Goal: Task Accomplishment & Management: Use online tool/utility

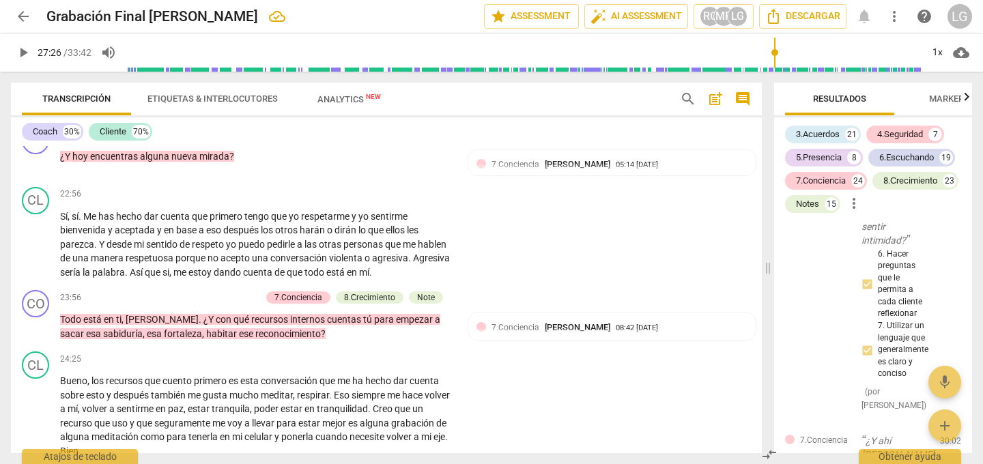
scroll to position [4640, 0]
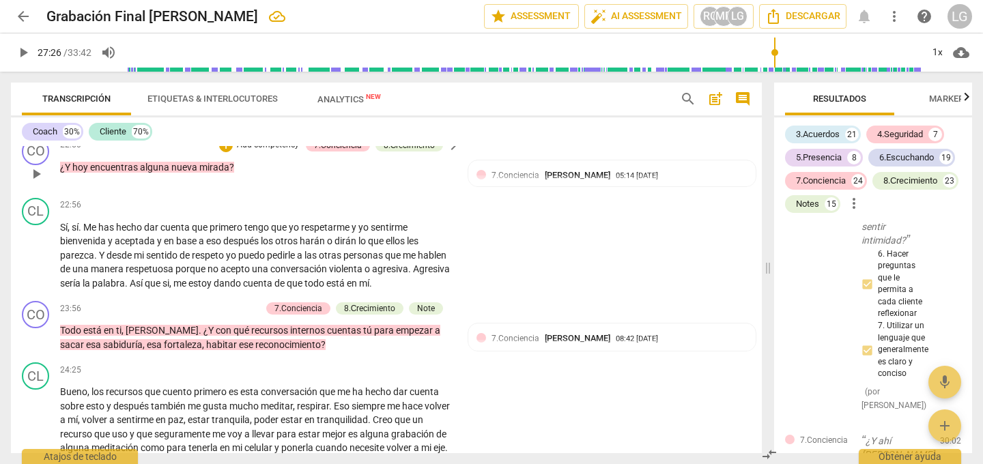
click at [117, 167] on span "encuentras" at bounding box center [115, 167] width 50 height 11
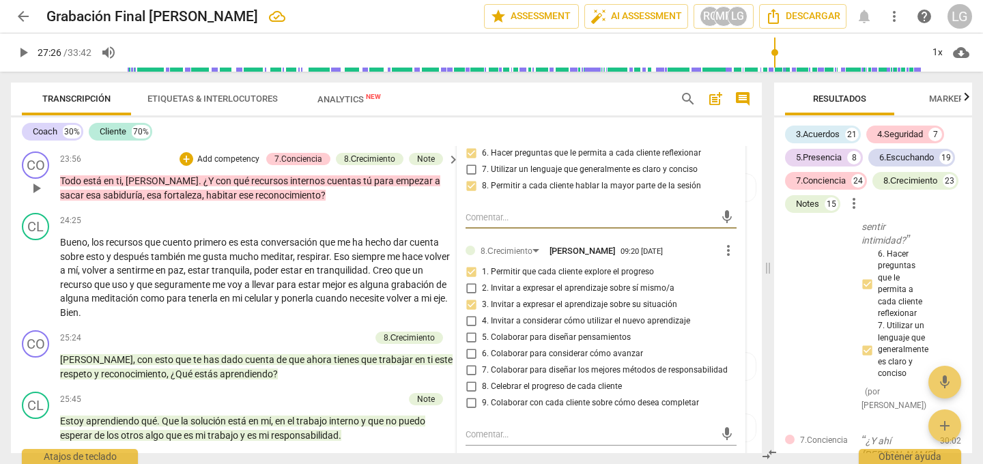
scroll to position [4794, 0]
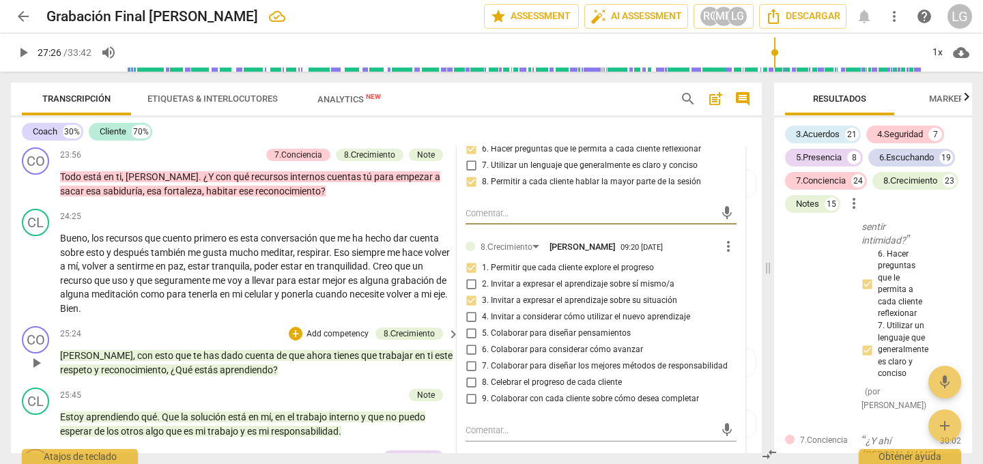
click at [35, 360] on span "play_arrow" at bounding box center [36, 363] width 16 height 16
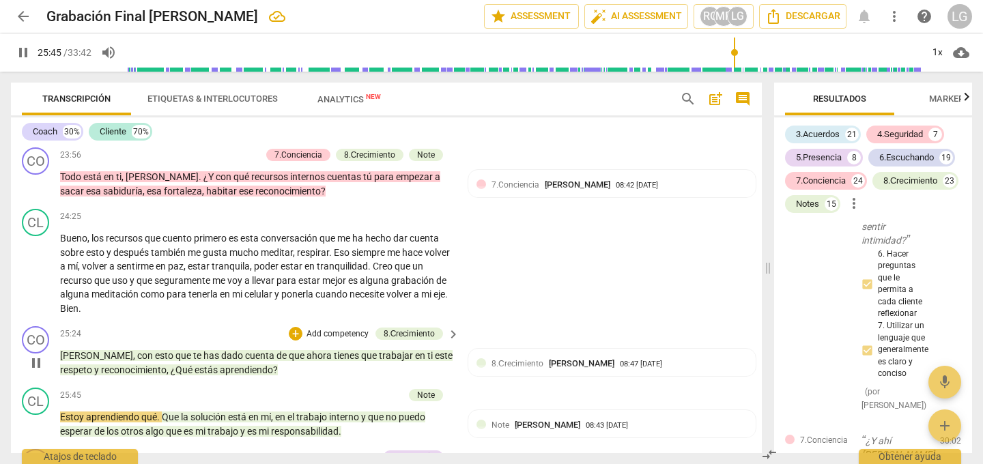
click at [316, 333] on p "Add competency" at bounding box center [337, 334] width 65 height 12
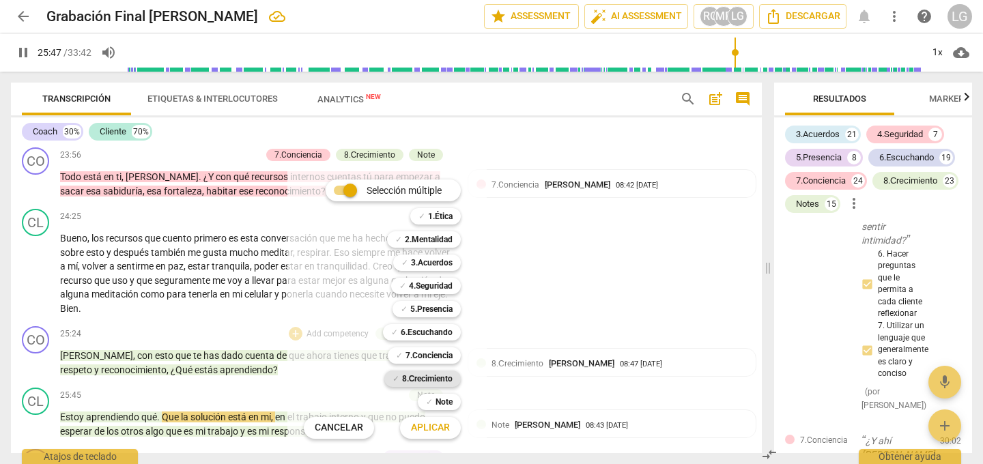
click at [407, 379] on b "8.Сrecimiento" at bounding box center [427, 379] width 51 height 16
click at [423, 424] on span "Aplicar" at bounding box center [430, 428] width 39 height 14
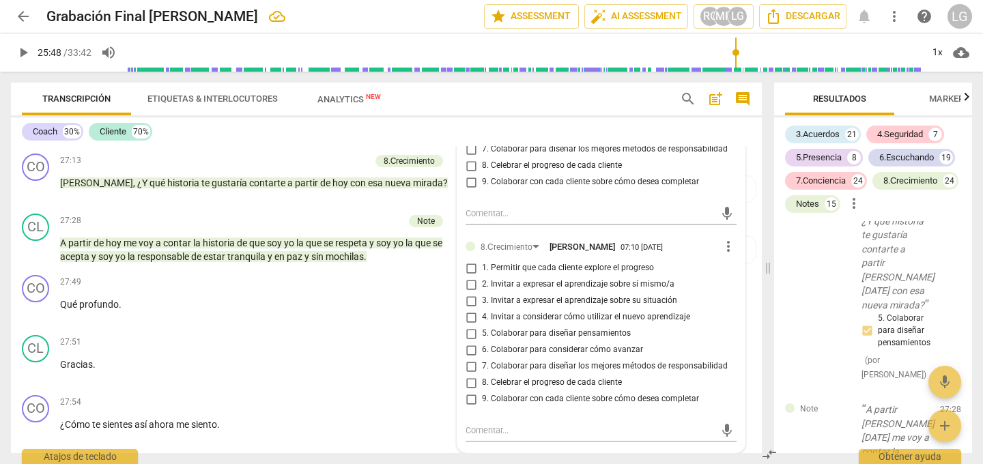
scroll to position [5349, 0]
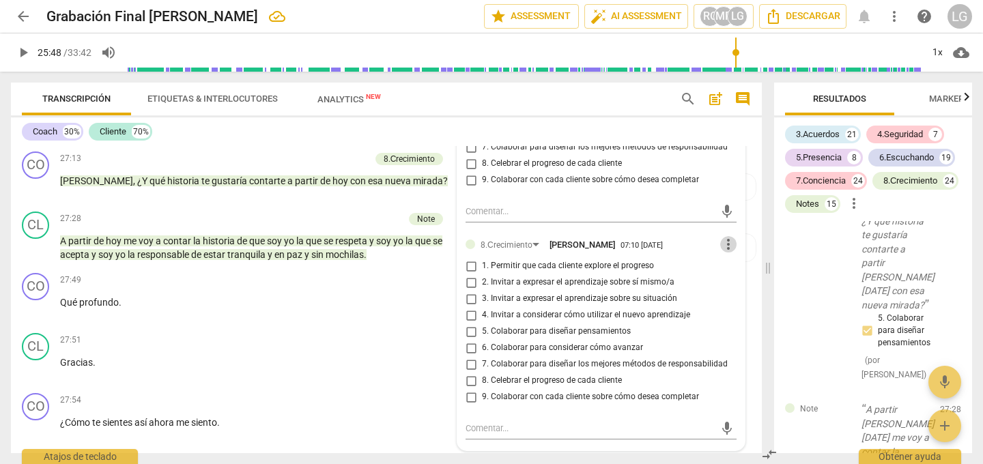
click at [722, 242] on span "more_vert" at bounding box center [728, 244] width 16 height 16
click at [727, 274] on li "Borrar" at bounding box center [739, 270] width 48 height 26
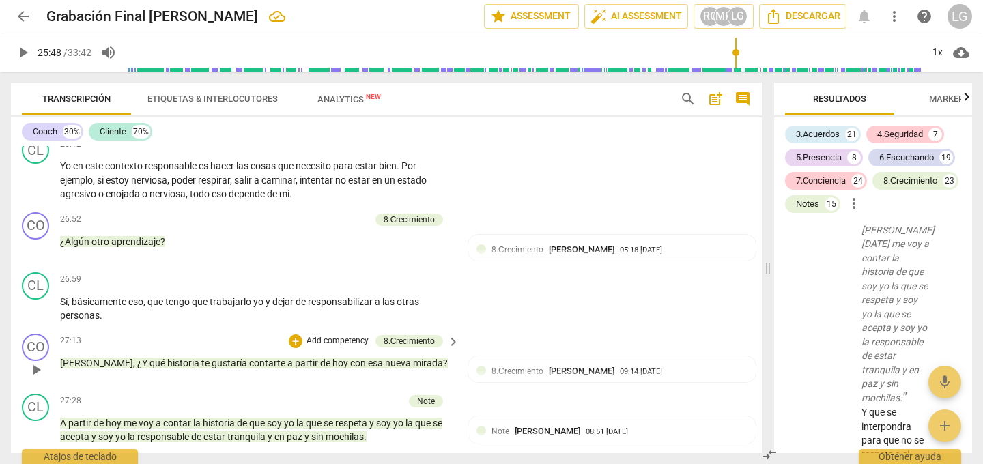
scroll to position [5172, 0]
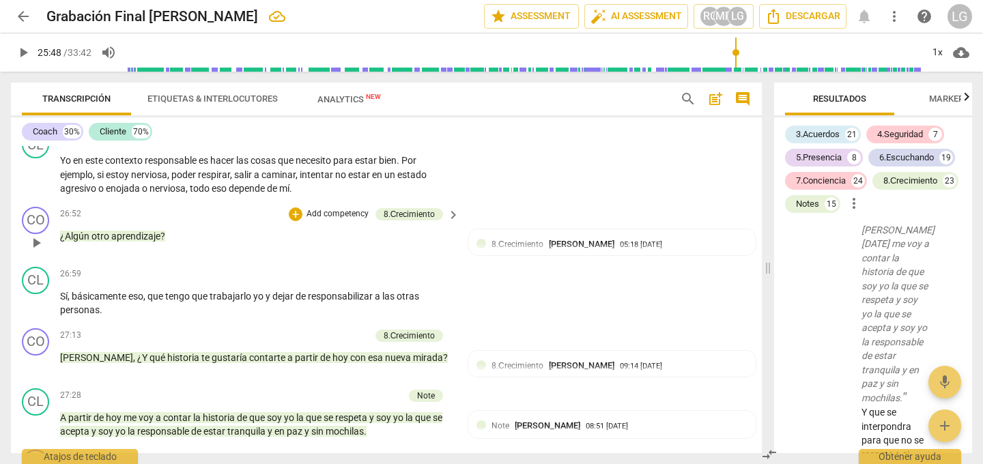
click at [35, 242] on span "play_arrow" at bounding box center [36, 243] width 16 height 16
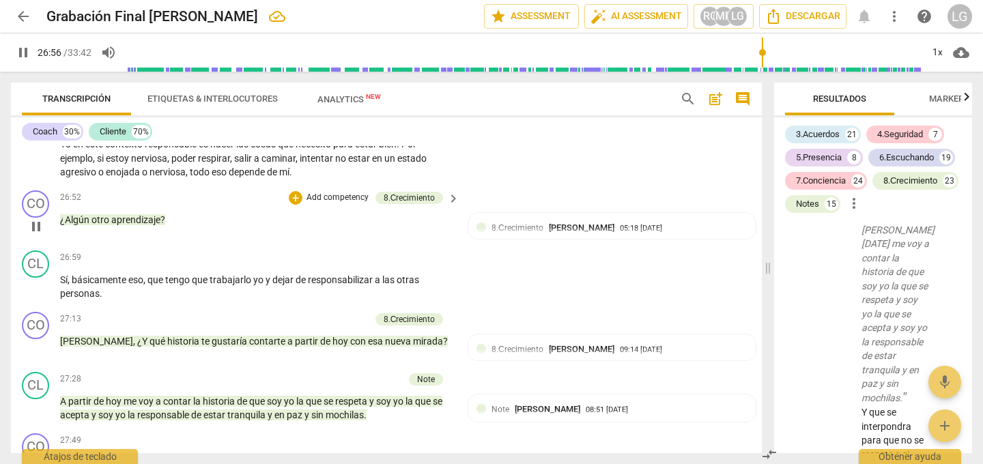
scroll to position [5216, 0]
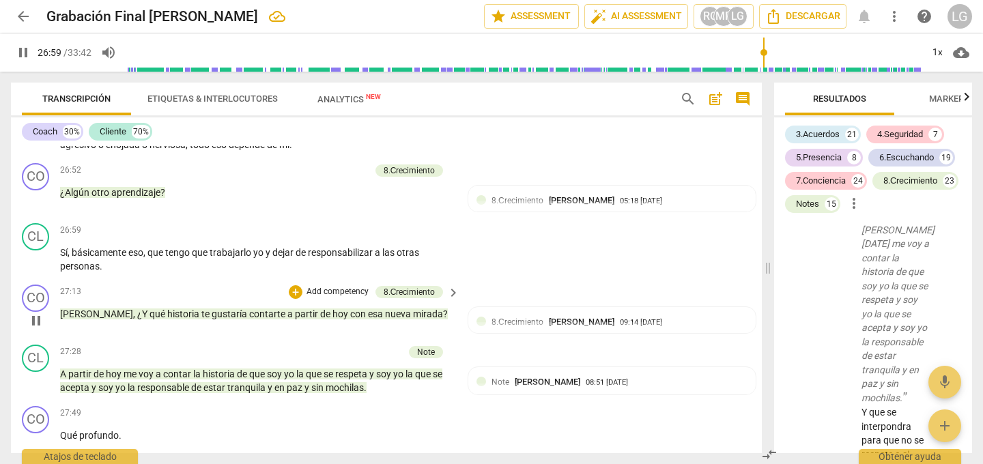
click at [35, 319] on span "pause" at bounding box center [36, 321] width 16 height 16
click at [37, 319] on span "play_arrow" at bounding box center [36, 321] width 16 height 16
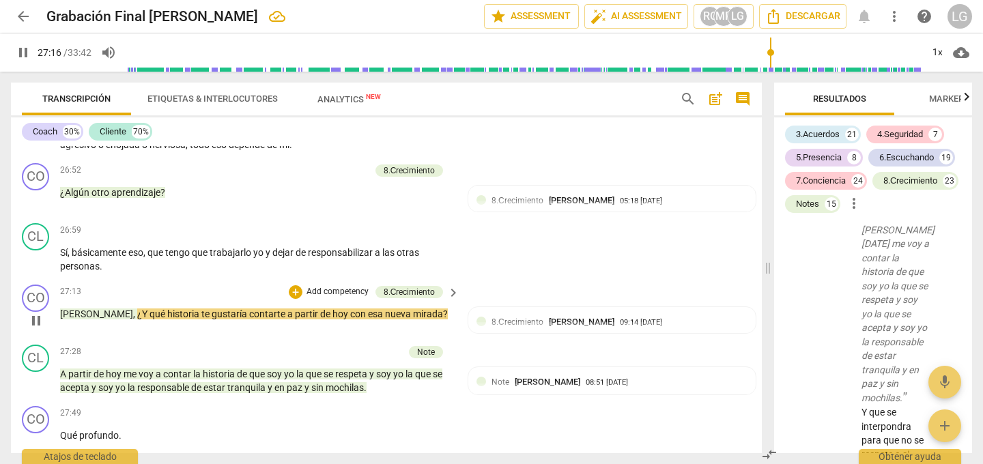
click at [321, 289] on p "Add competency" at bounding box center [337, 292] width 65 height 12
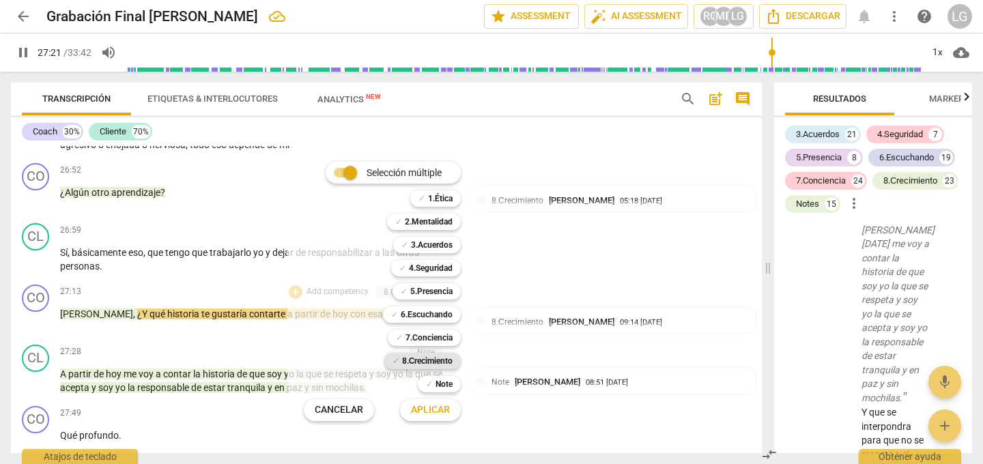
click at [419, 358] on b "8.Сrecimiento" at bounding box center [427, 361] width 51 height 16
click at [435, 411] on span "Aplicar" at bounding box center [430, 410] width 39 height 14
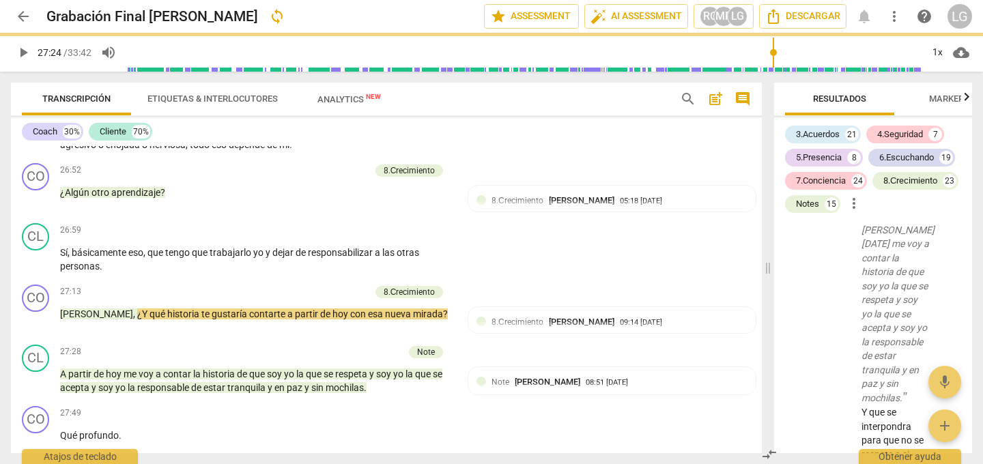
type input "1644"
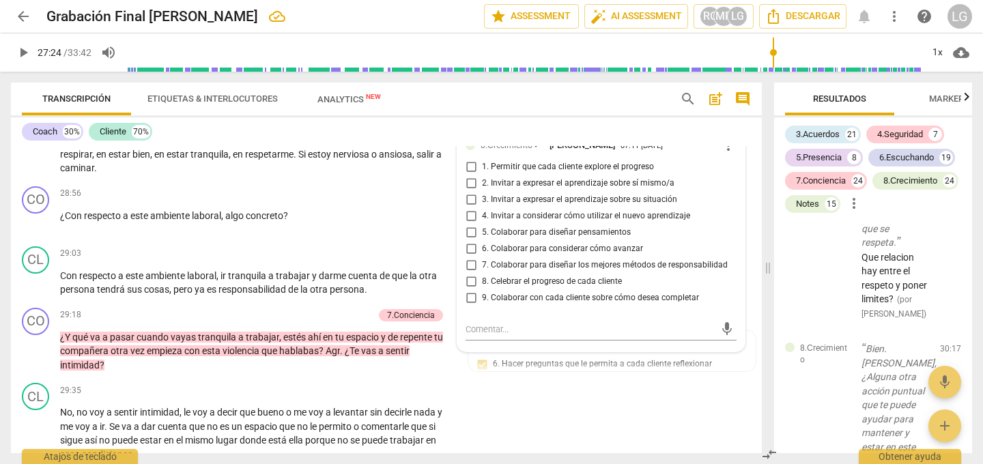
scroll to position [5826, 0]
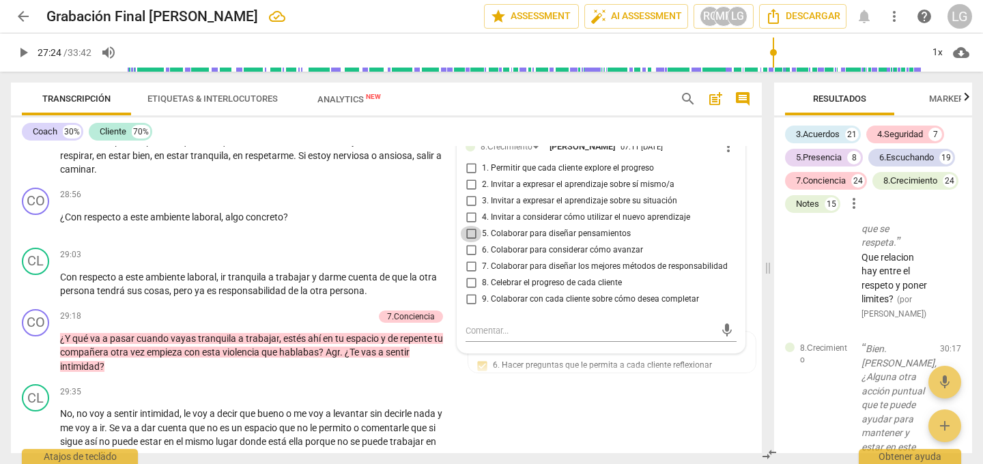
click at [470, 231] on input "5. Colaborar para diseñar pensamientos" at bounding box center [471, 234] width 22 height 16
checkbox input "true"
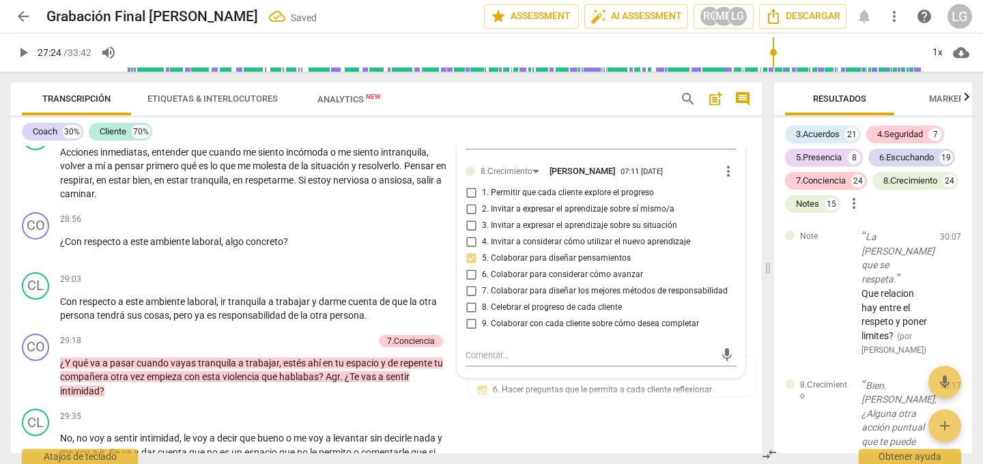
scroll to position [5796, 0]
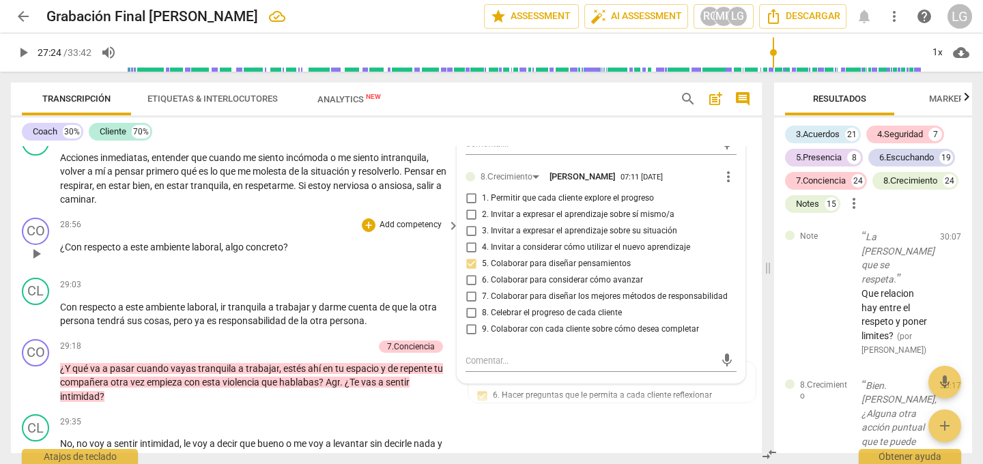
click at [413, 256] on div "28:56 + Add competency keyboard_arrow_right ¿Con respecto a este ambiente labor…" at bounding box center [260, 242] width 401 height 49
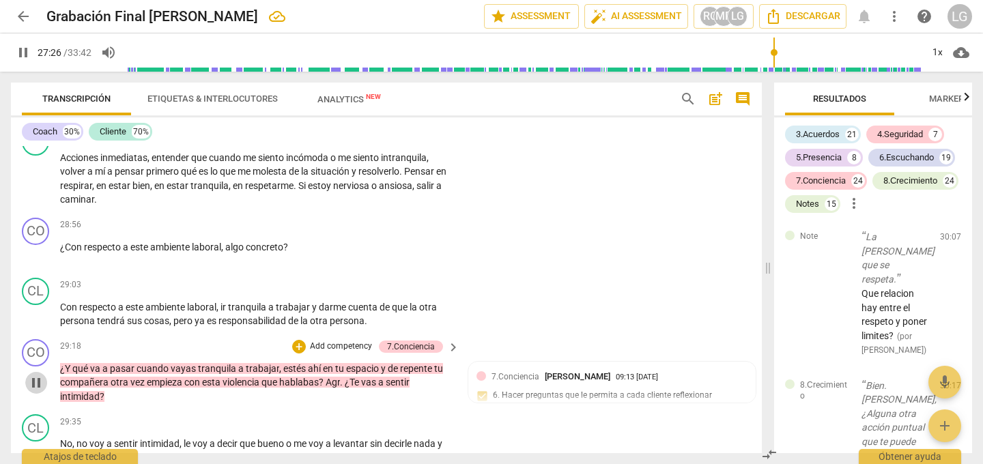
click at [35, 383] on span "pause" at bounding box center [36, 383] width 16 height 16
click at [33, 384] on span "play_arrow" at bounding box center [36, 383] width 16 height 16
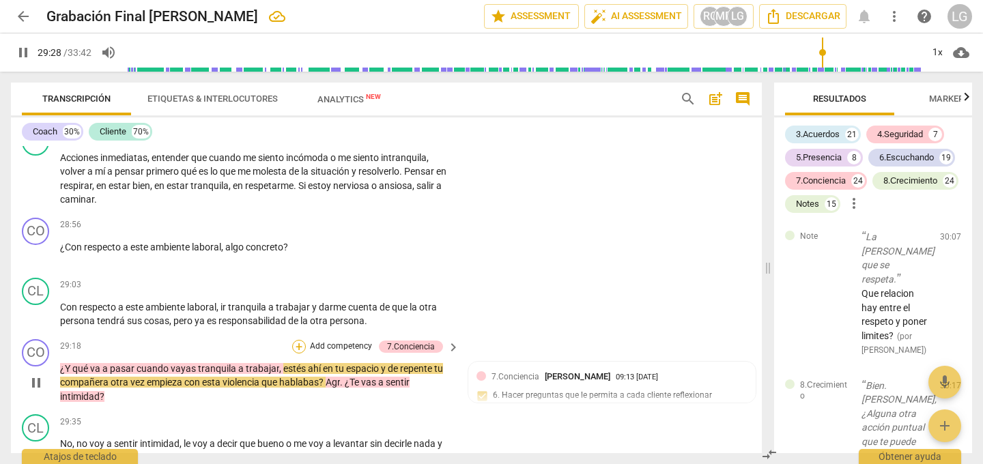
click at [302, 345] on div "+" at bounding box center [299, 347] width 14 height 14
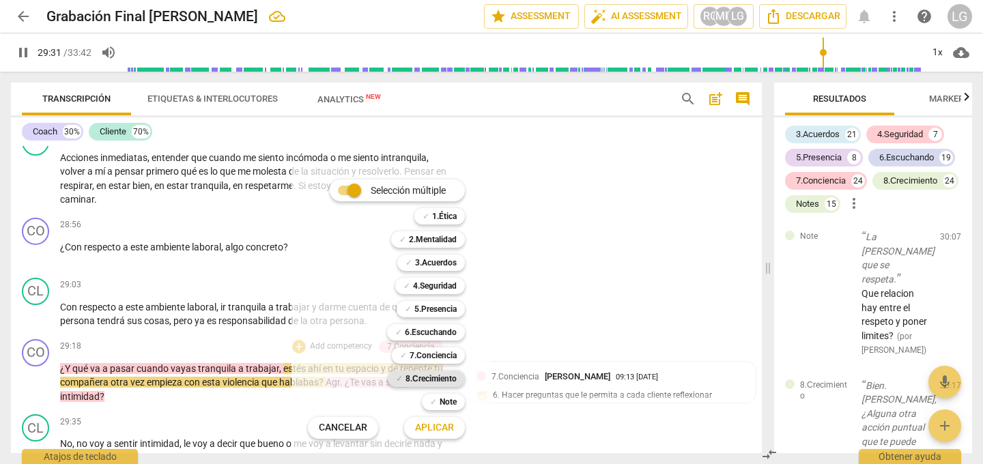
click at [405, 377] on b "8.Сrecimiento" at bounding box center [430, 379] width 51 height 16
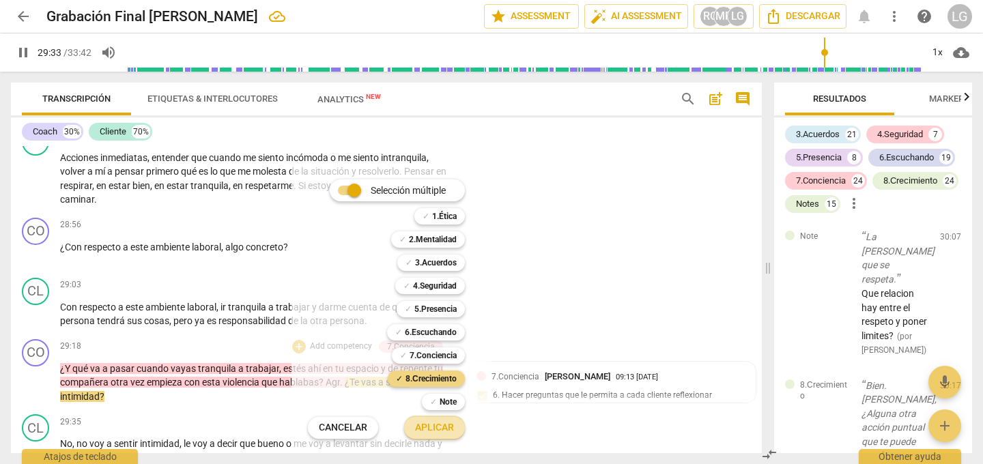
click at [440, 426] on span "Aplicar" at bounding box center [434, 428] width 39 height 14
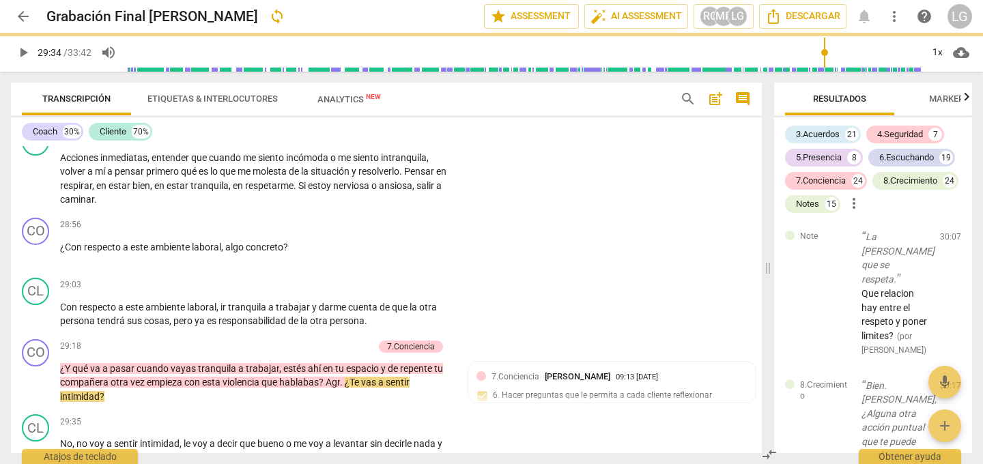
type input "1774"
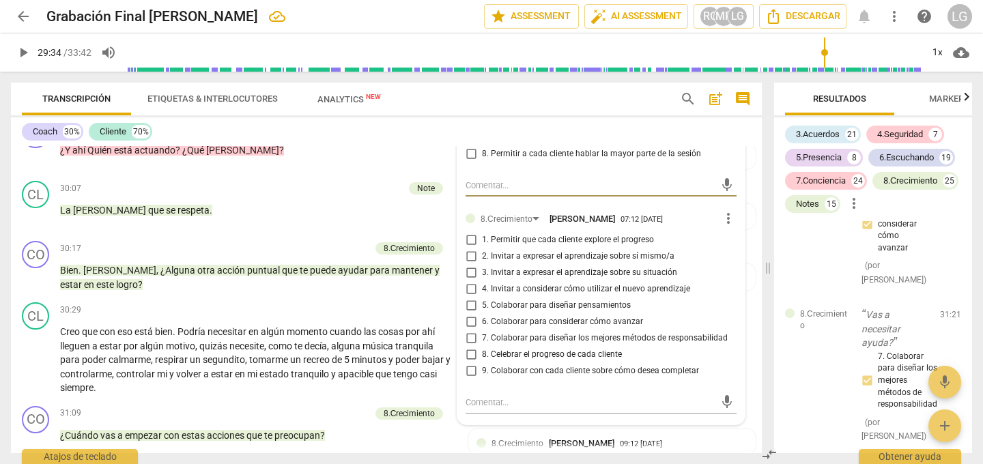
scroll to position [6181, 0]
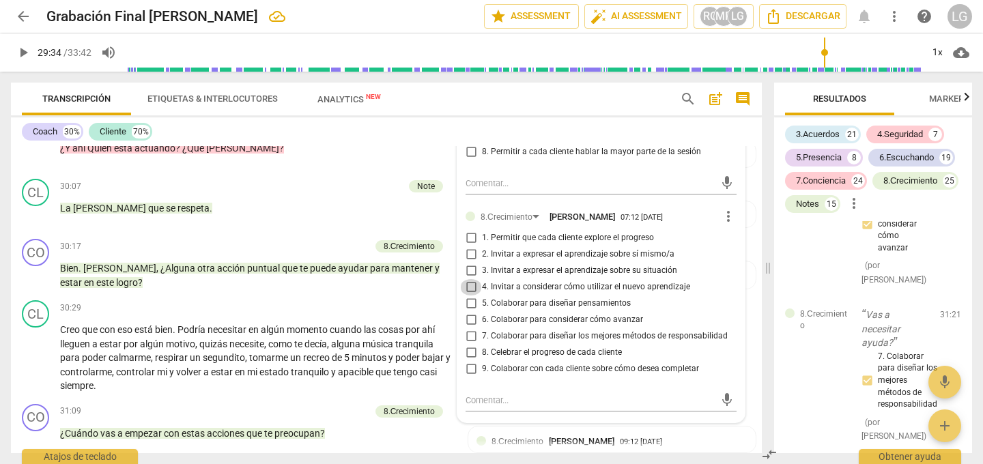
click at [470, 287] on input "4. Invitar a considerar cómo utilizar el nuevo aprendizaje" at bounding box center [471, 287] width 22 height 16
checkbox input "true"
click at [322, 295] on div "CL play_arrow pause 30:29 + Add competency keyboard_arrow_right Creo que con es…" at bounding box center [386, 347] width 751 height 104
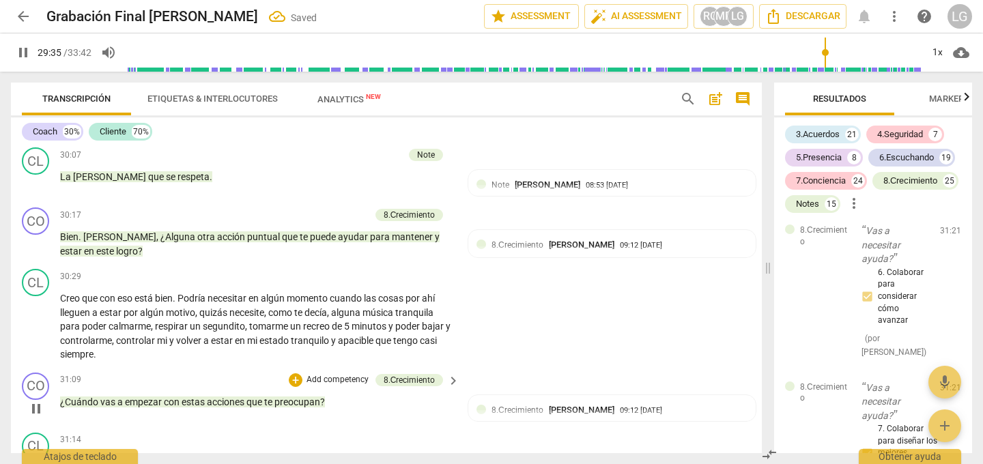
scroll to position [6309, 0]
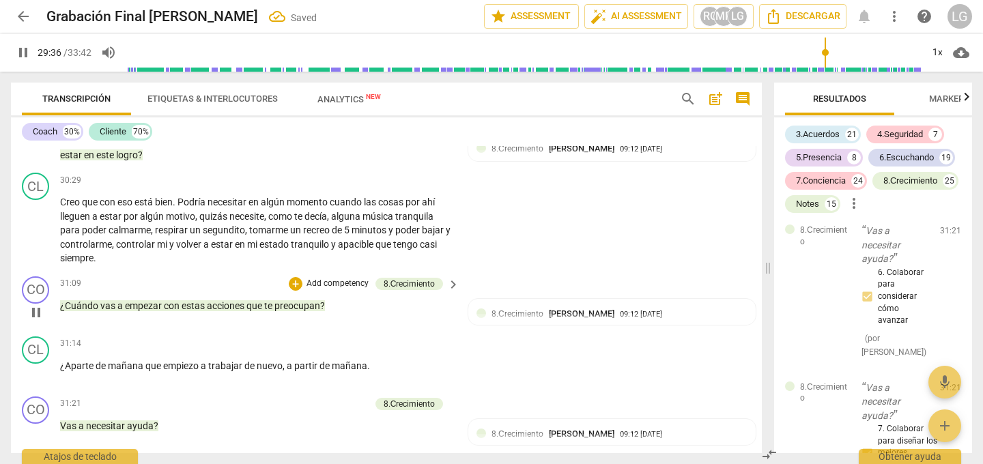
click at [38, 310] on span "pause" at bounding box center [36, 312] width 16 height 16
click at [38, 310] on span "play_arrow" at bounding box center [36, 312] width 16 height 16
click at [299, 286] on div "+" at bounding box center [296, 284] width 14 height 14
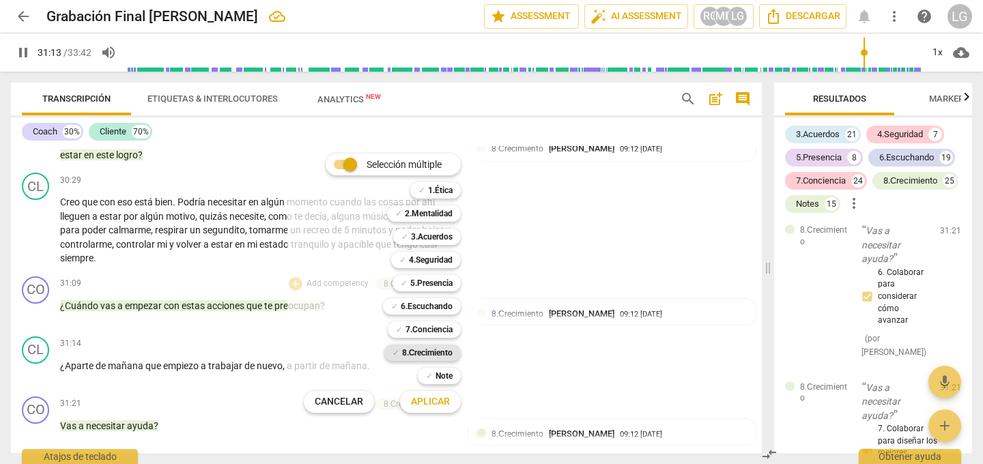
click at [407, 353] on b "8.Сrecimiento" at bounding box center [427, 353] width 51 height 16
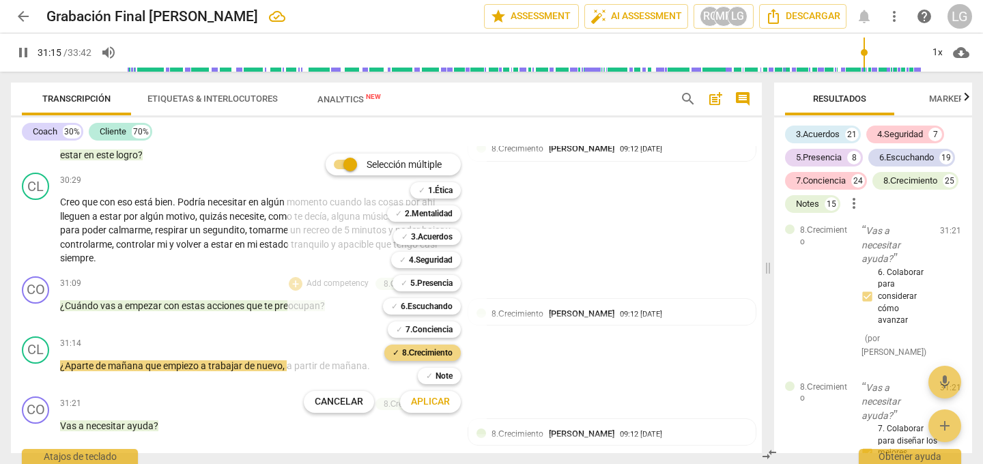
click at [422, 404] on span "Aplicar" at bounding box center [430, 402] width 39 height 14
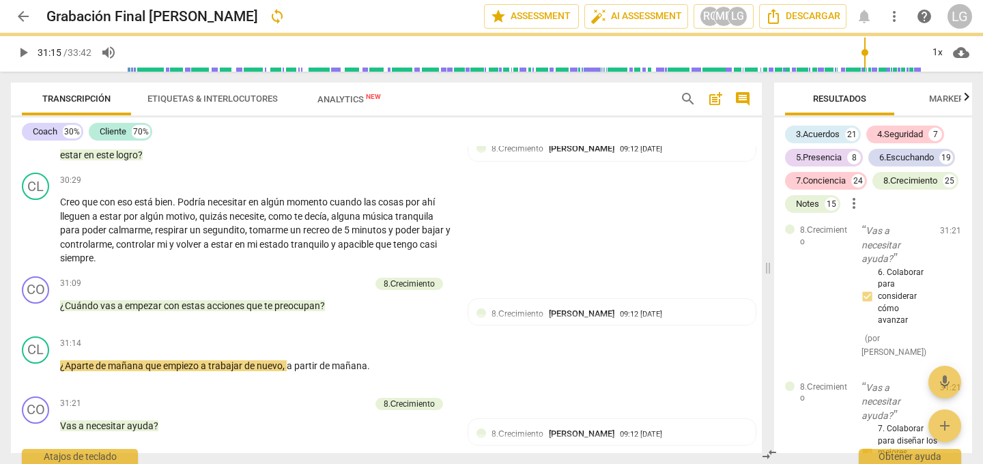
type input "1876"
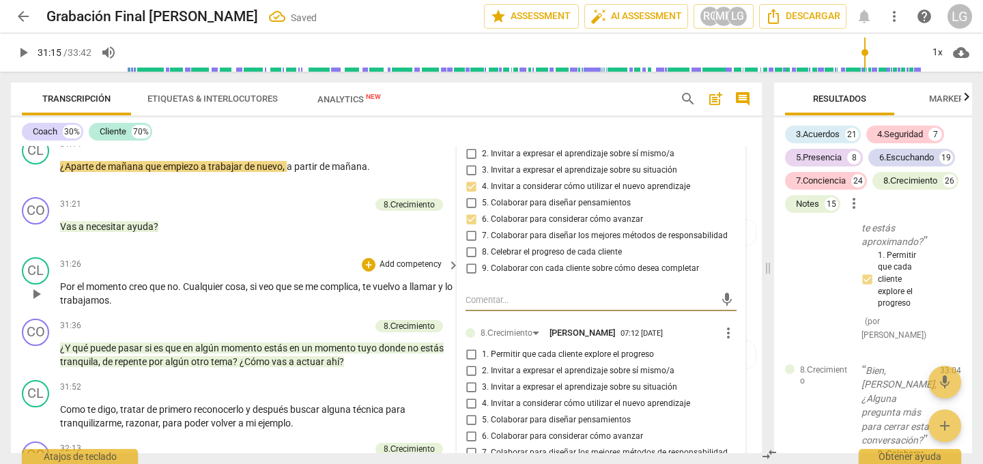
scroll to position [28144, 0]
click at [467, 233] on input "7. Colaborar para diseñar los mejores métodos de responsabilidad" at bounding box center [471, 236] width 22 height 16
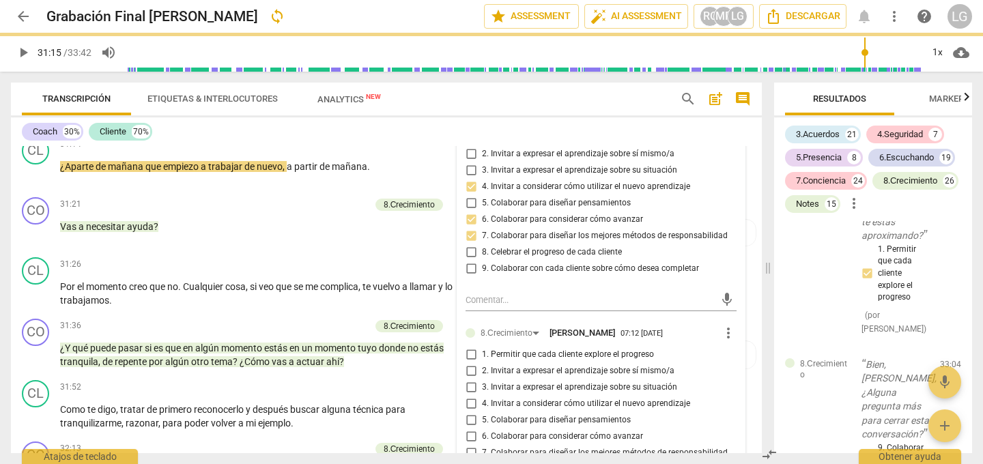
click at [469, 236] on input "7. Colaborar para diseñar los mejores métodos de responsabilidad" at bounding box center [471, 236] width 22 height 16
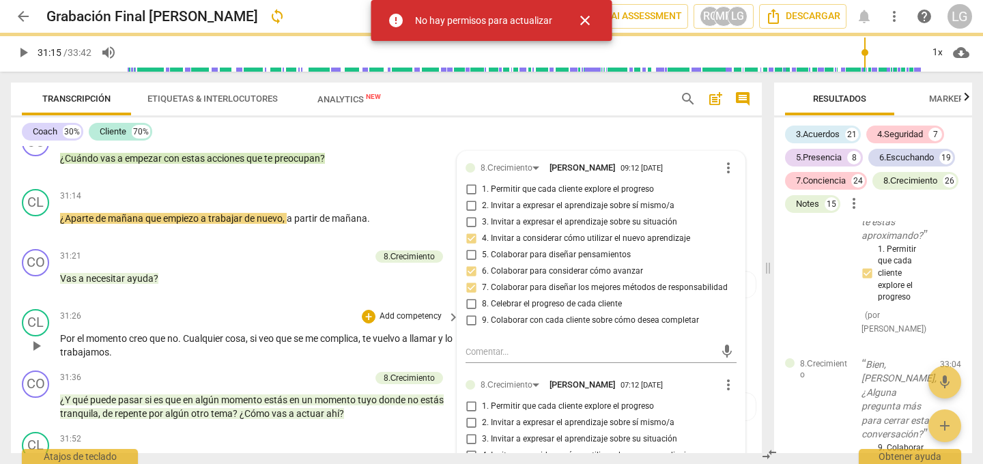
scroll to position [6459, 0]
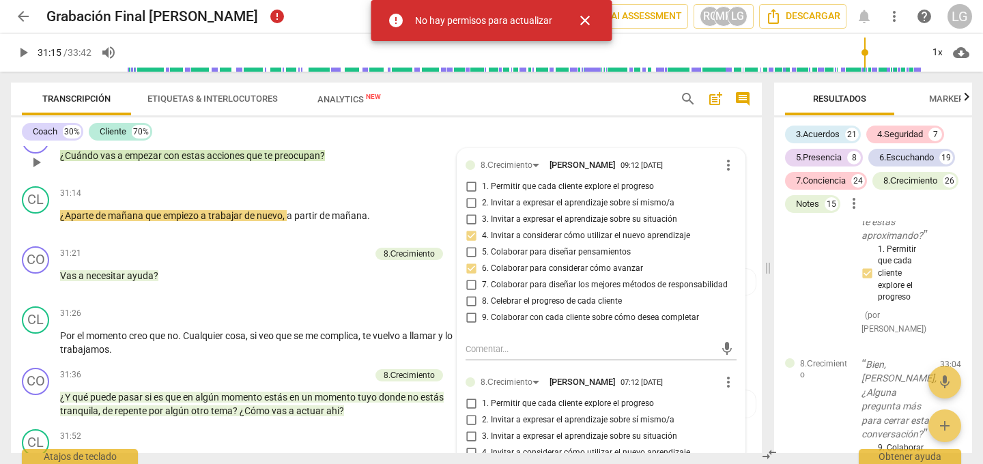
click at [469, 285] on input "7. Colaborar para diseñar los mejores métodos de responsabilidad" at bounding box center [471, 285] width 22 height 16
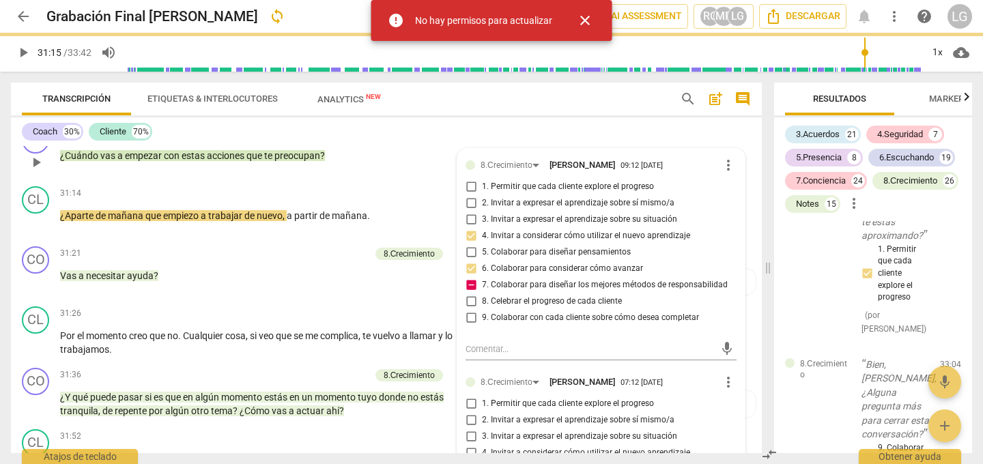
checkbox input "false"
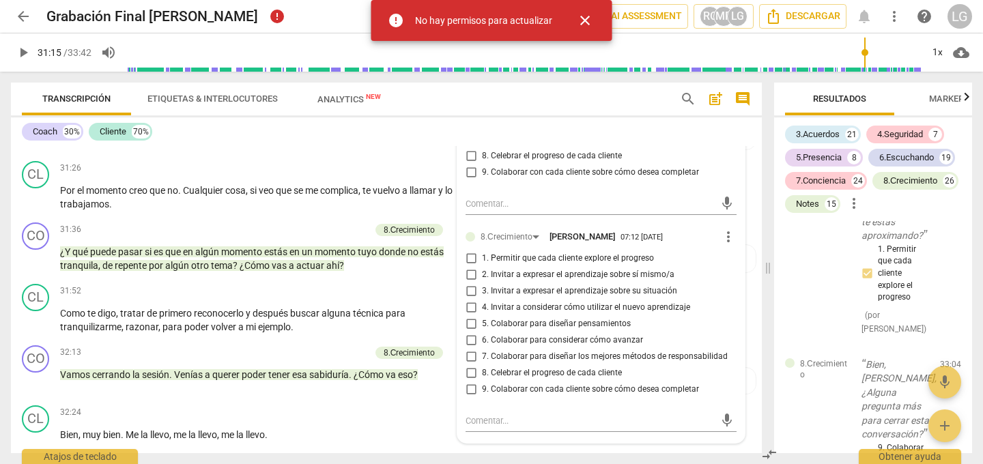
scroll to position [6619, 0]
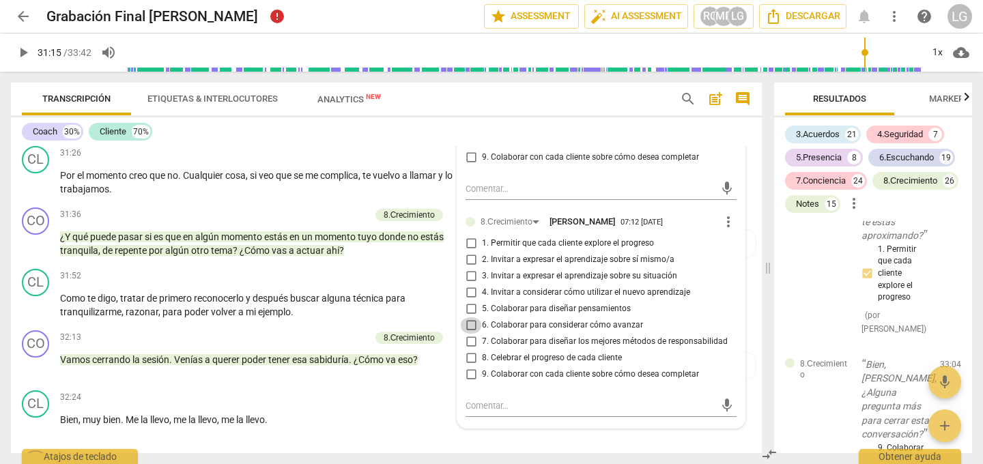
click at [468, 326] on input "6. Colaborar para considerar cómo avanzar" at bounding box center [471, 325] width 22 height 16
checkbox input "true"
click at [413, 312] on p "Como te digo , tratar de primero reconocerlo y después buscar alguna técnica pa…" at bounding box center [256, 305] width 392 height 28
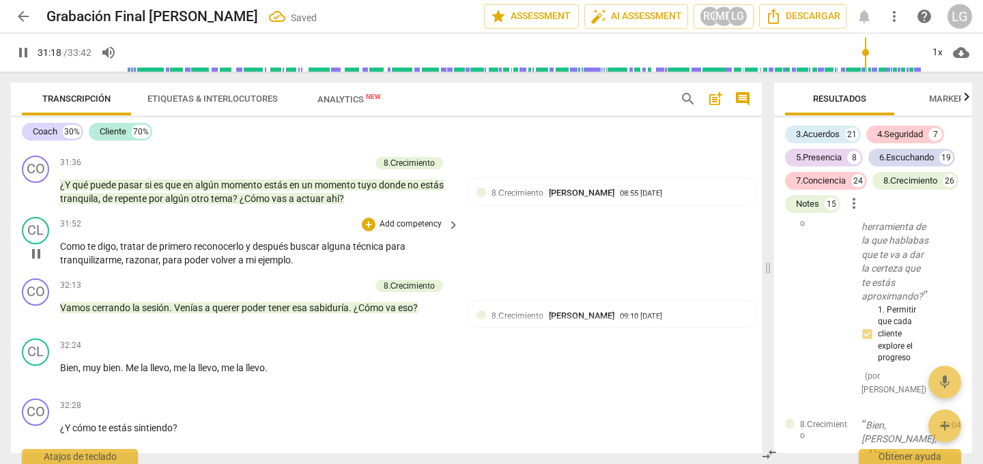
scroll to position [6703, 0]
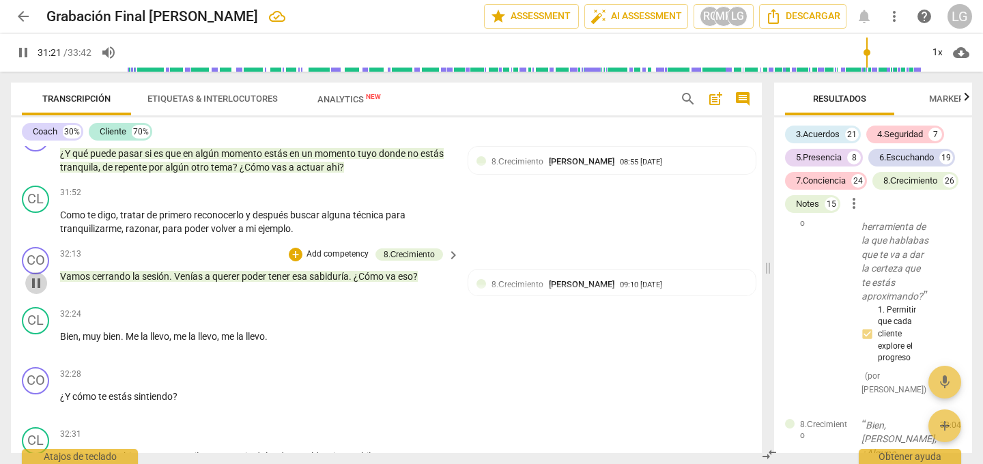
click at [36, 285] on span "pause" at bounding box center [36, 283] width 16 height 16
click at [36, 280] on span "play_arrow" at bounding box center [36, 283] width 16 height 16
click at [302, 254] on div "+ Add competency" at bounding box center [329, 255] width 81 height 14
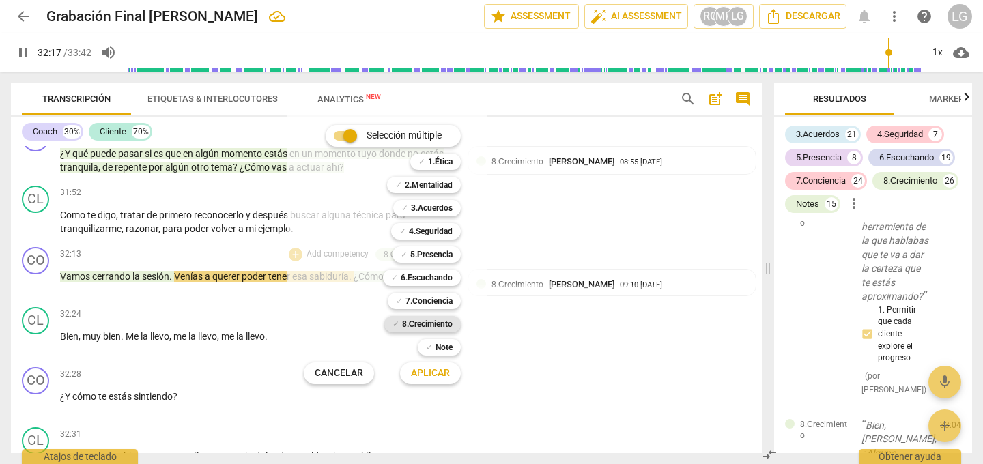
click at [411, 325] on b "8.Сrecimiento" at bounding box center [427, 324] width 51 height 16
click at [420, 373] on span "Aplicar" at bounding box center [430, 373] width 39 height 14
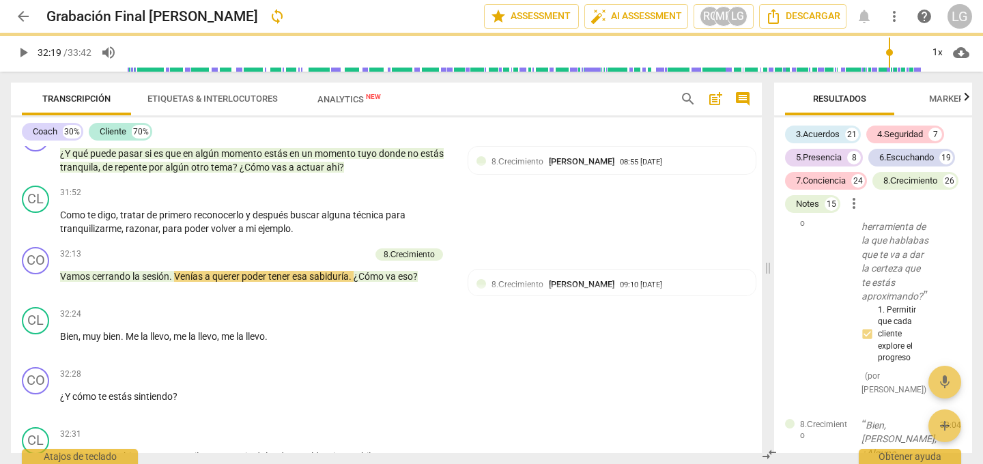
type input "1940"
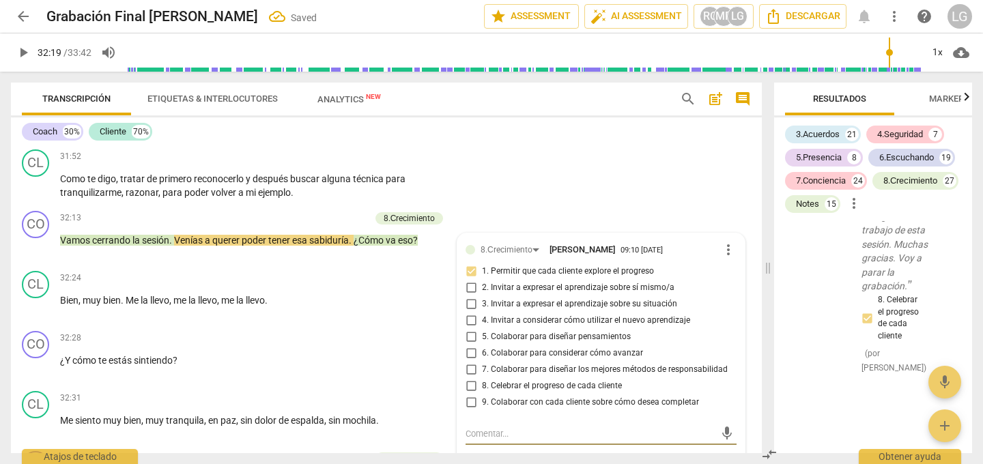
scroll to position [6762, 0]
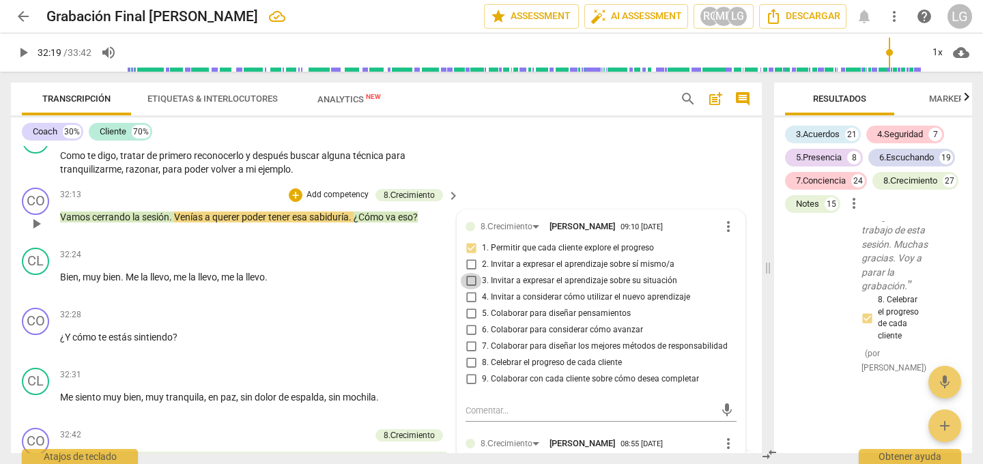
click at [470, 280] on input "3. Invitar a expresar el aprendizaje sobre su situación" at bounding box center [471, 281] width 22 height 16
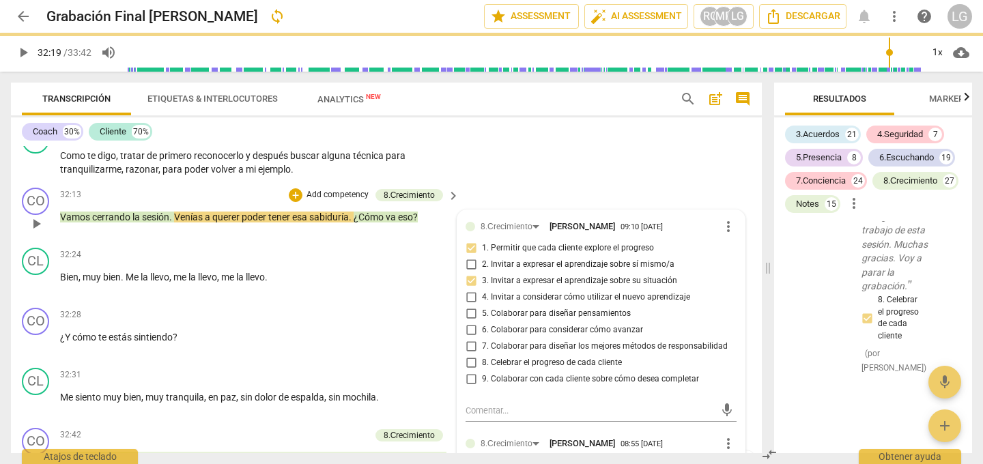
click at [470, 280] on input "3. Invitar a expresar el aprendizaje sobre su situación" at bounding box center [471, 281] width 22 height 16
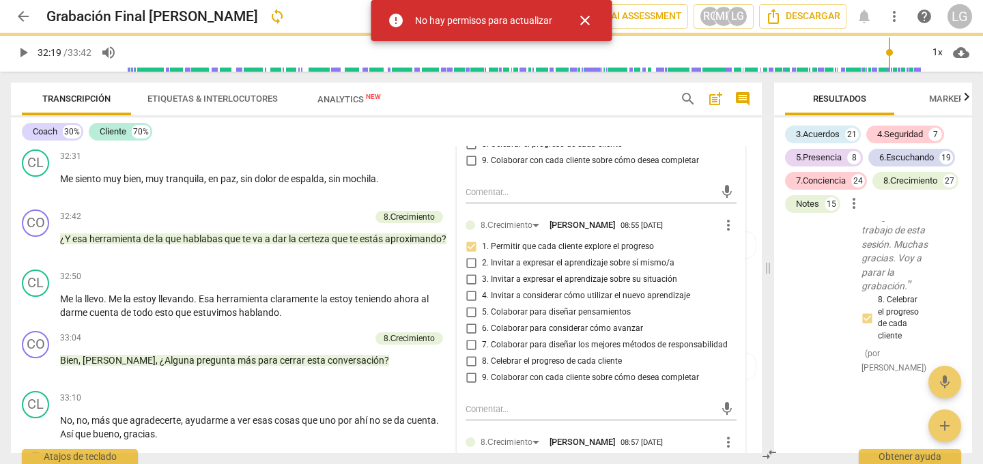
checkbox input "false"
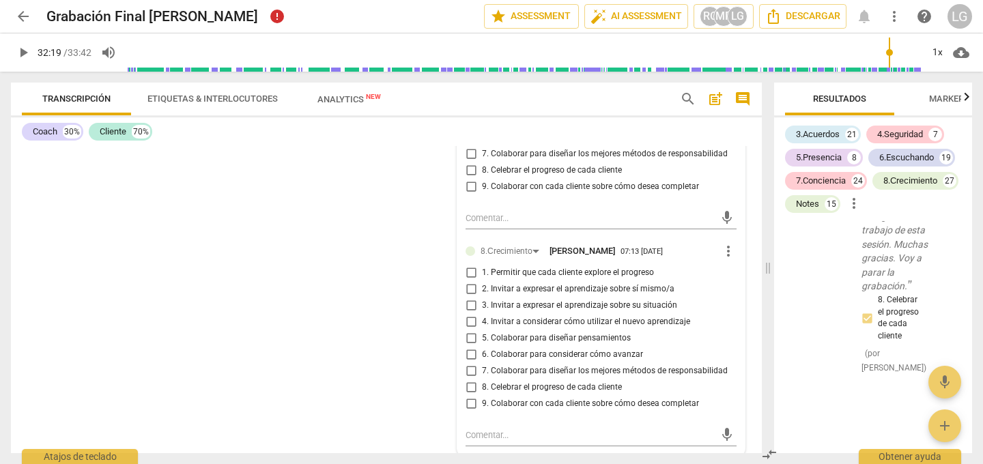
scroll to position [7393, 0]
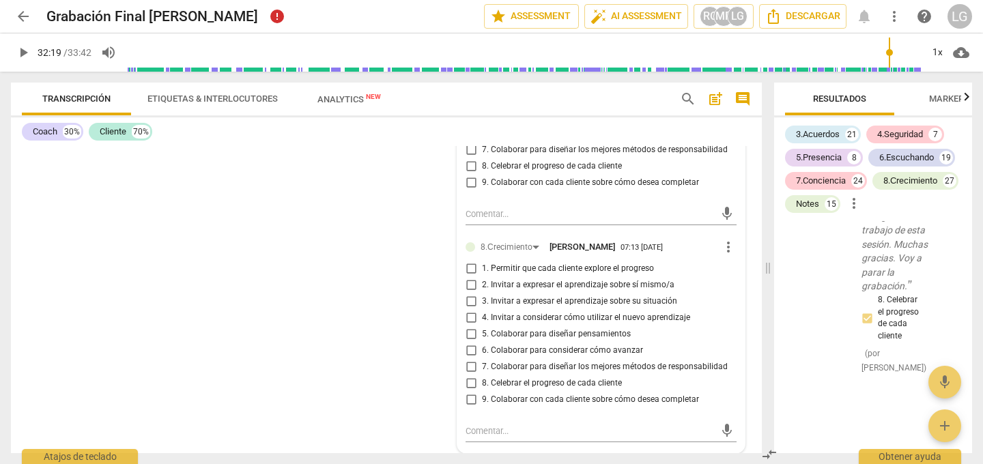
click at [470, 334] on input "5. Colaborar para diseñar pensamientos" at bounding box center [471, 334] width 22 height 16
checkbox input "true"
click at [390, 349] on div "[PERSON_NAME] Summary: Demuestra práctica ética: Como coach mantuve durante tod…" at bounding box center [386, 299] width 751 height 307
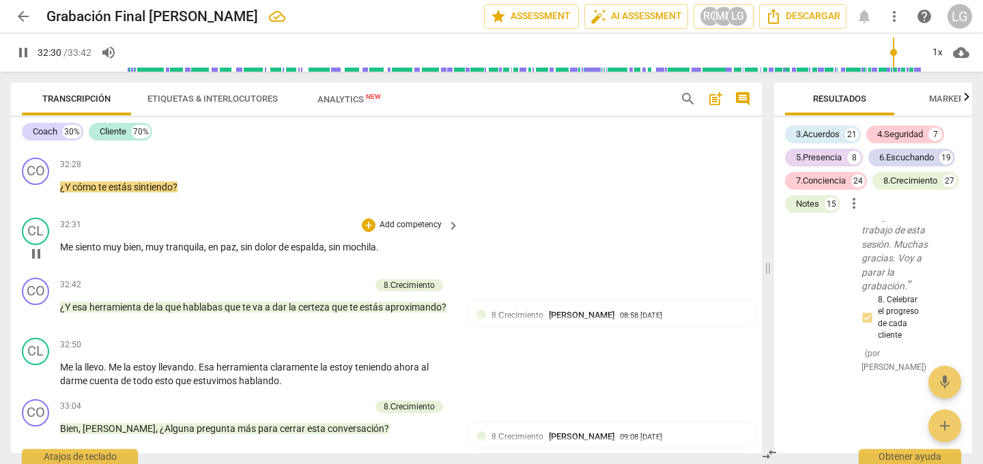
scroll to position [6919, 0]
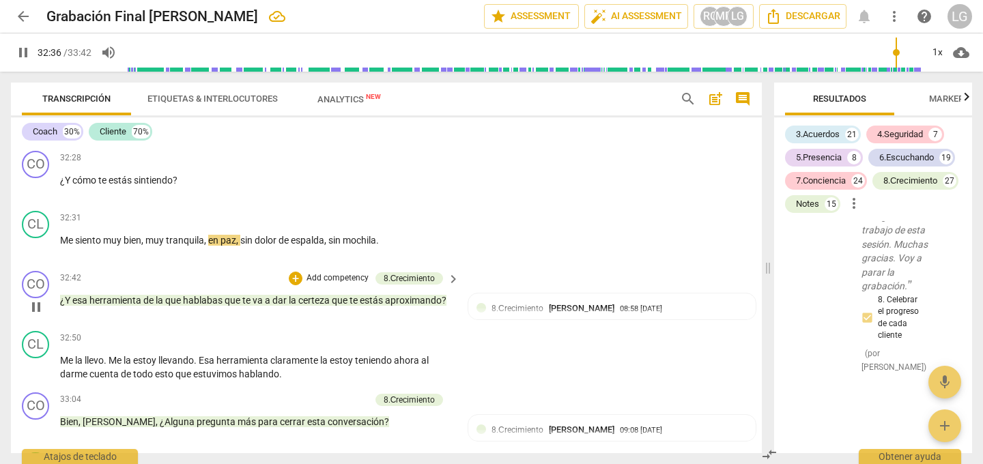
click at [168, 301] on span "que" at bounding box center [174, 300] width 18 height 11
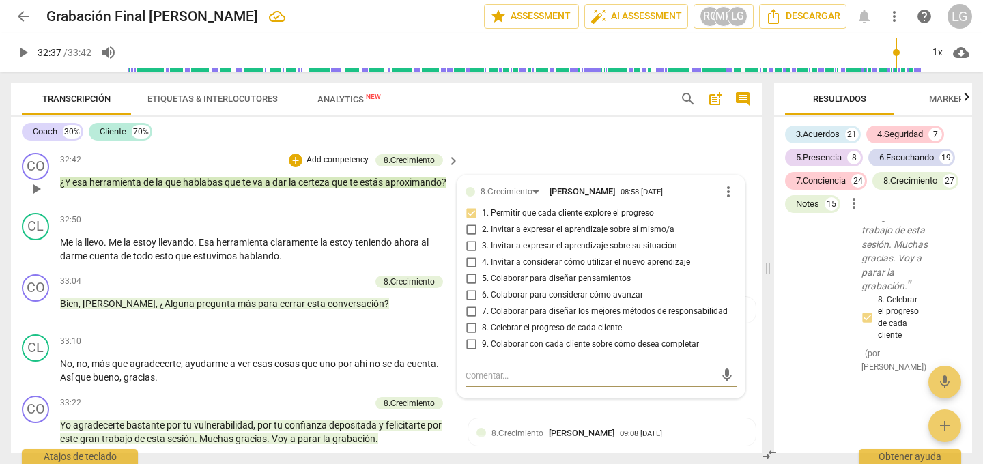
scroll to position [7033, 0]
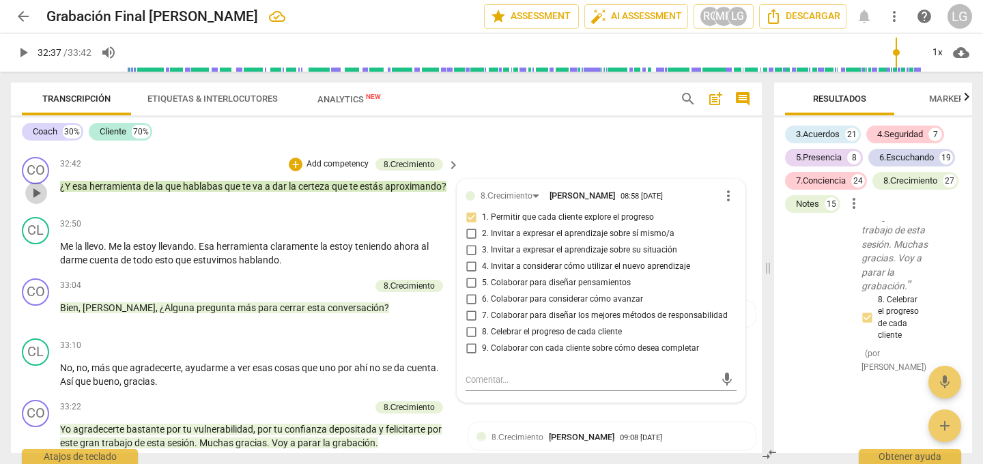
click at [37, 191] on span "play_arrow" at bounding box center [36, 193] width 16 height 16
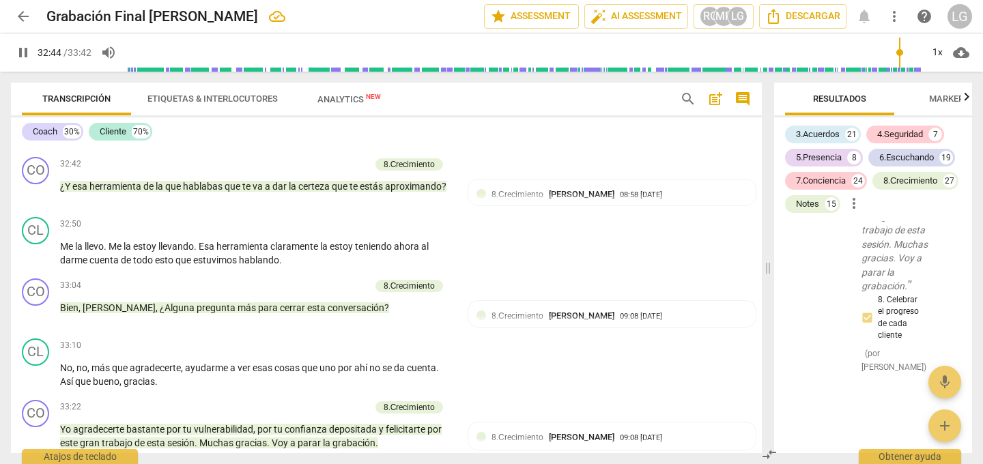
click at [303, 162] on div "+ Add competency" at bounding box center [329, 165] width 81 height 14
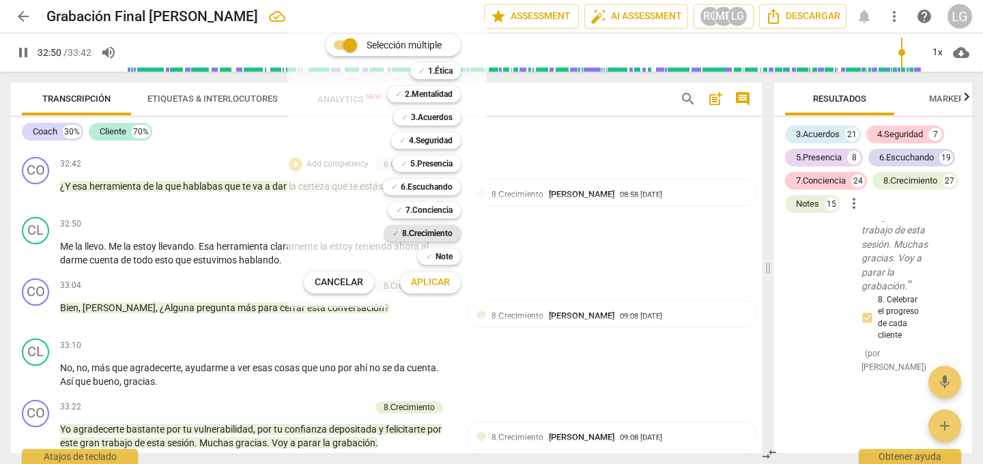
click at [409, 233] on b "8.Сrecimiento" at bounding box center [427, 233] width 51 height 16
click at [428, 280] on span "Aplicar" at bounding box center [430, 283] width 39 height 14
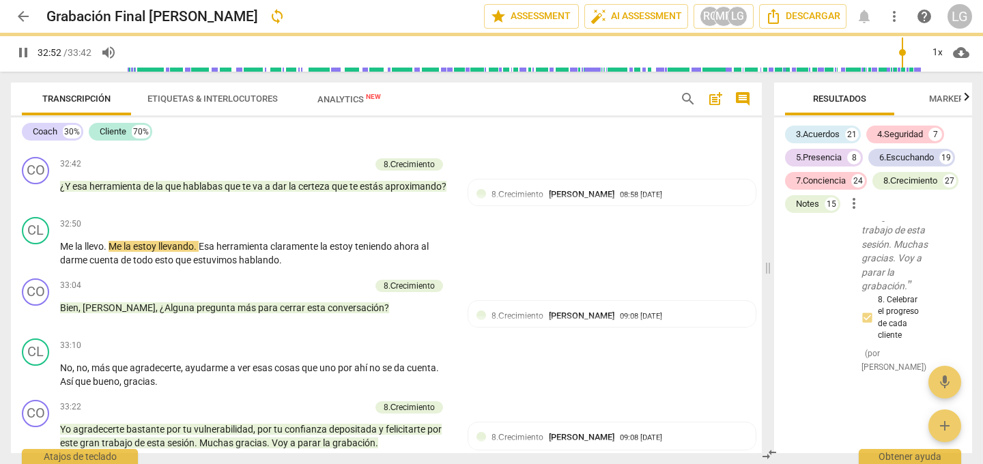
type input "1972"
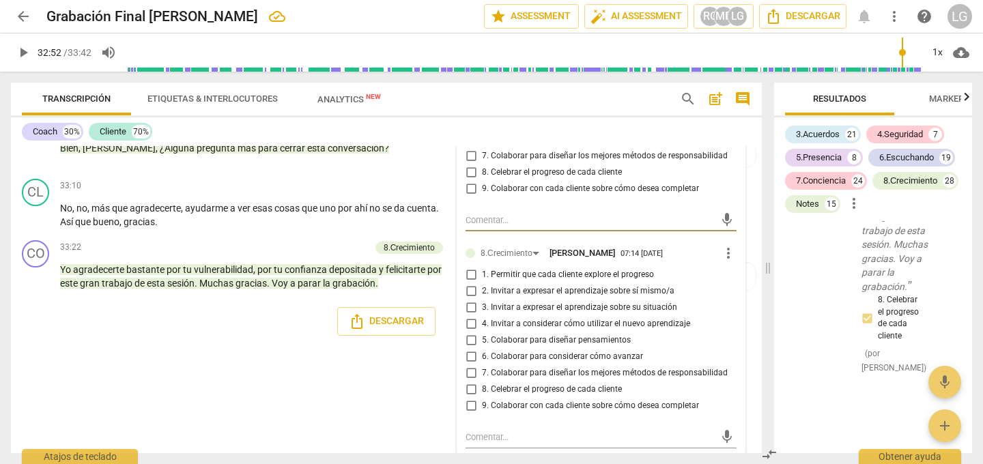
scroll to position [7199, 0]
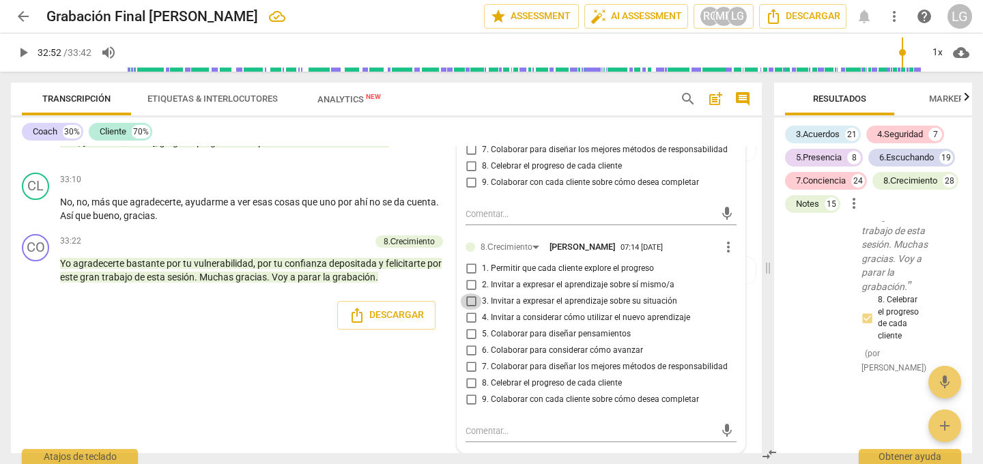
click at [470, 300] on input "3. Invitar a expresar el aprendizaje sobre su situación" at bounding box center [471, 301] width 22 height 16
checkbox input "true"
click at [431, 285] on div "CO play_arrow pause 33:22 + Add competency 8.Сrecimiento keyboard_arrow_right Y…" at bounding box center [386, 259] width 751 height 61
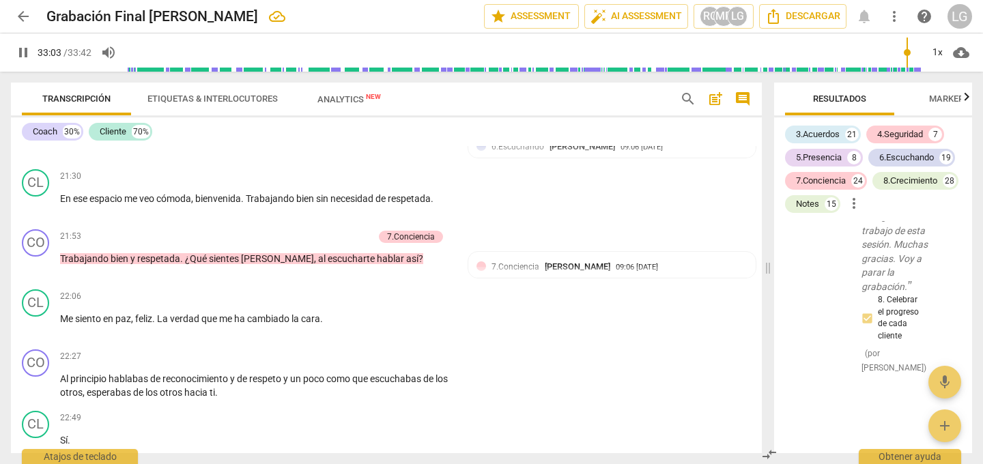
scroll to position [4047, 0]
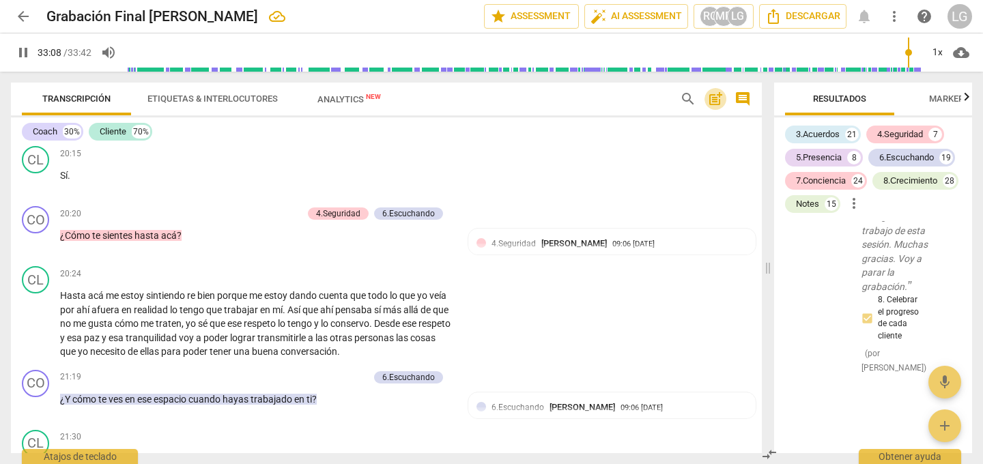
click at [716, 100] on span "post_add" at bounding box center [715, 99] width 16 height 16
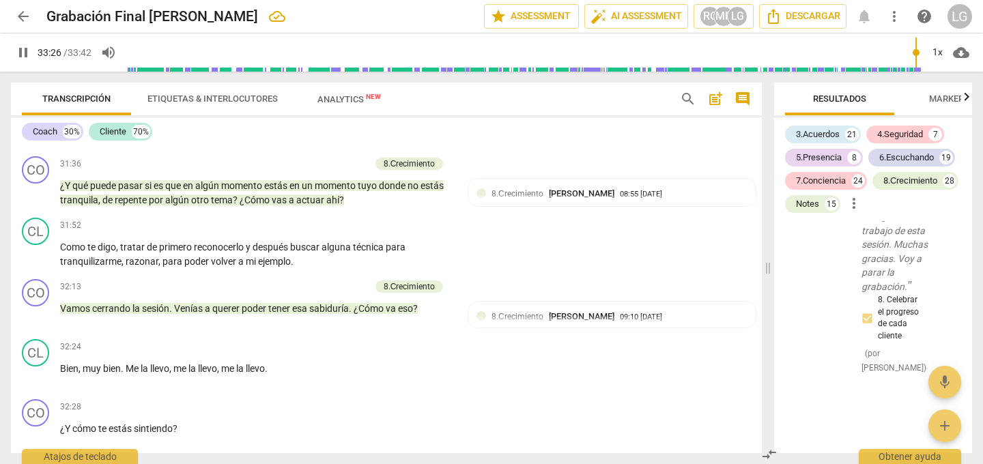
scroll to position [6692, 0]
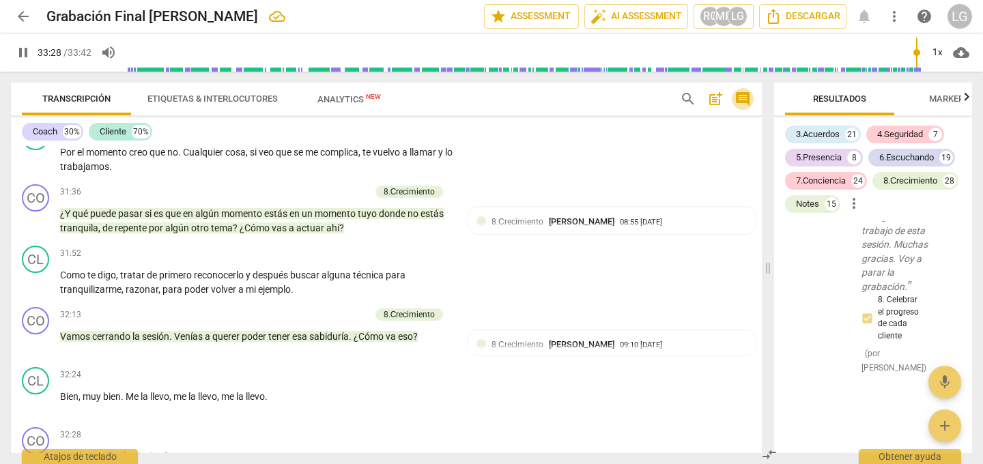
click at [745, 100] on span "comment" at bounding box center [742, 99] width 16 height 16
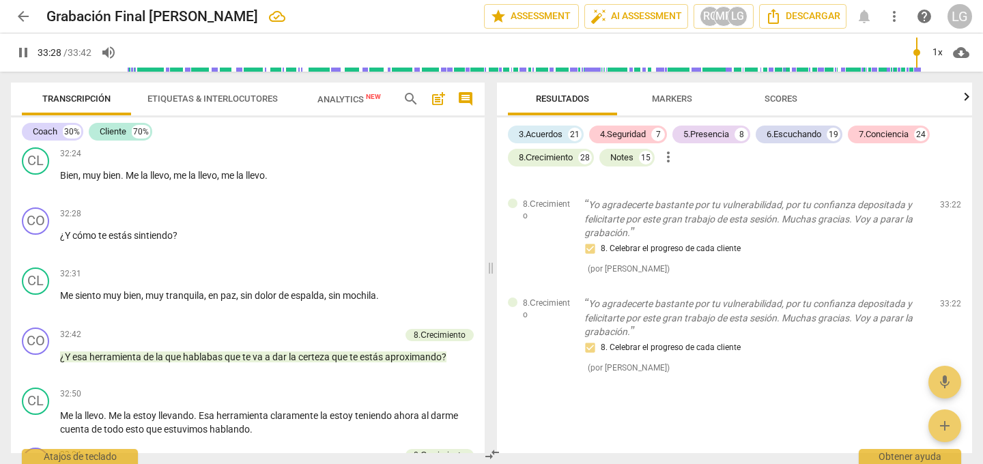
scroll to position [9641, 0]
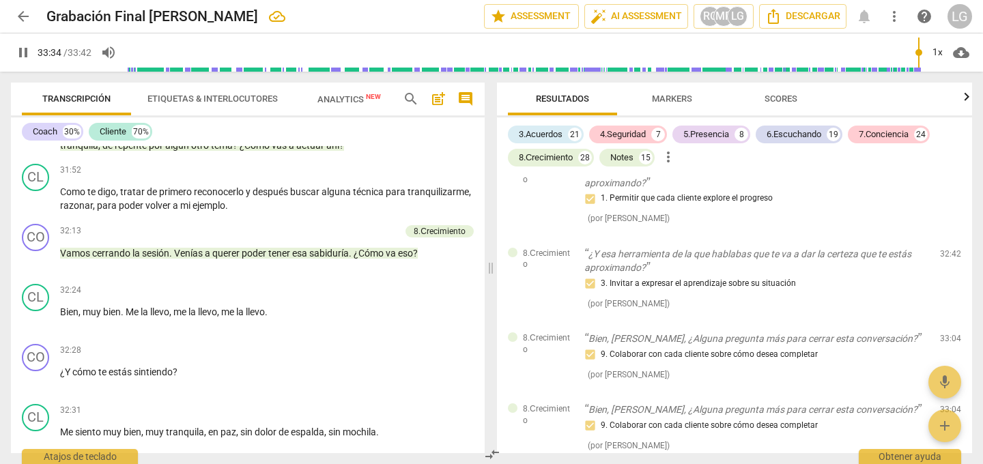
click at [466, 98] on span "comment" at bounding box center [465, 99] width 16 height 16
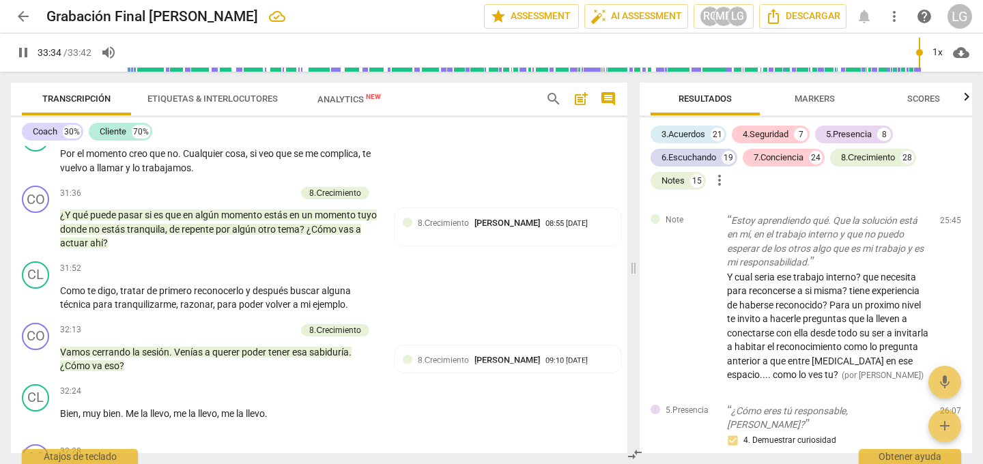
scroll to position [11961, 0]
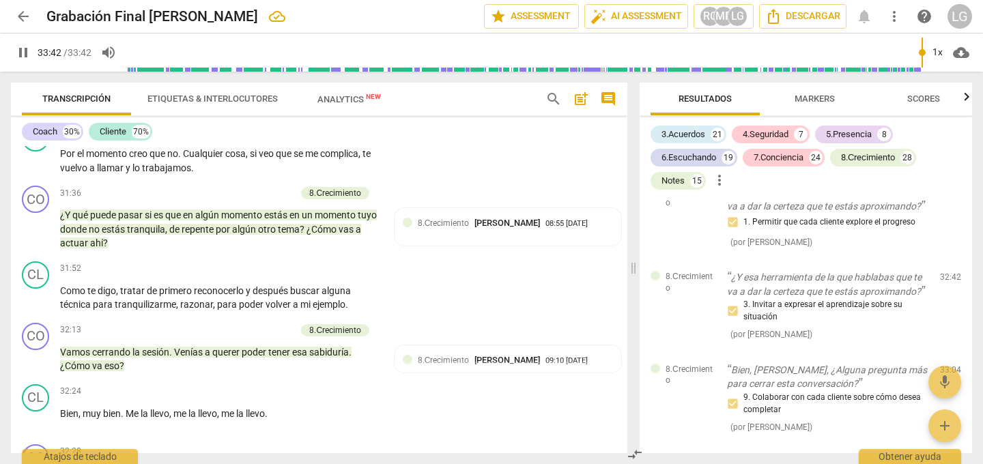
click at [609, 101] on span "comment" at bounding box center [608, 99] width 16 height 16
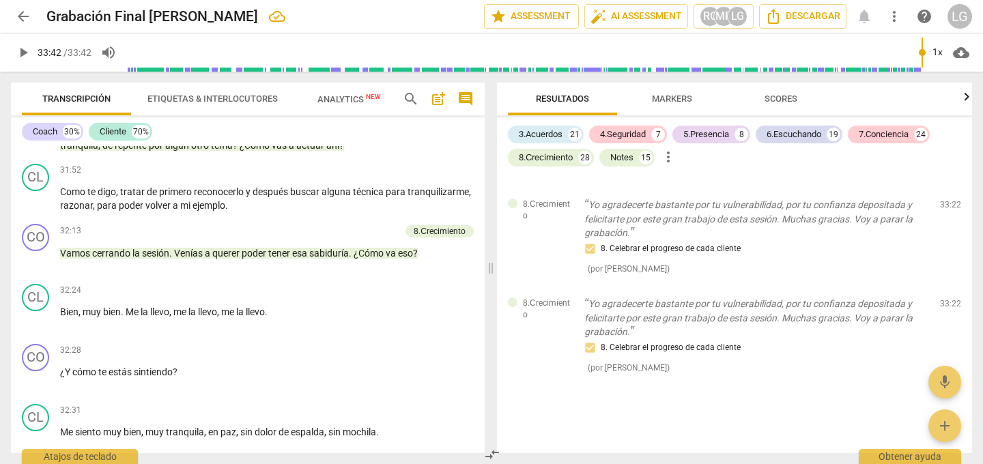
scroll to position [9641, 0]
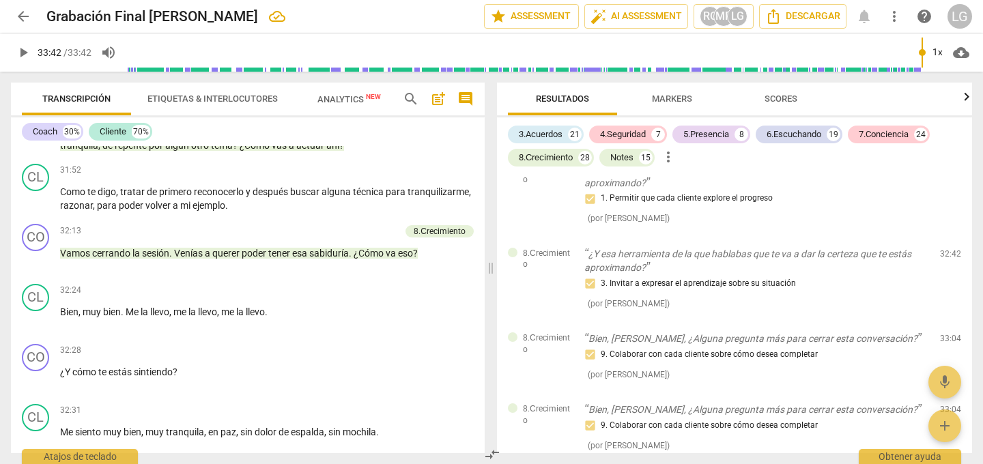
type input "2022"
click at [441, 99] on span "post_add" at bounding box center [438, 99] width 16 height 16
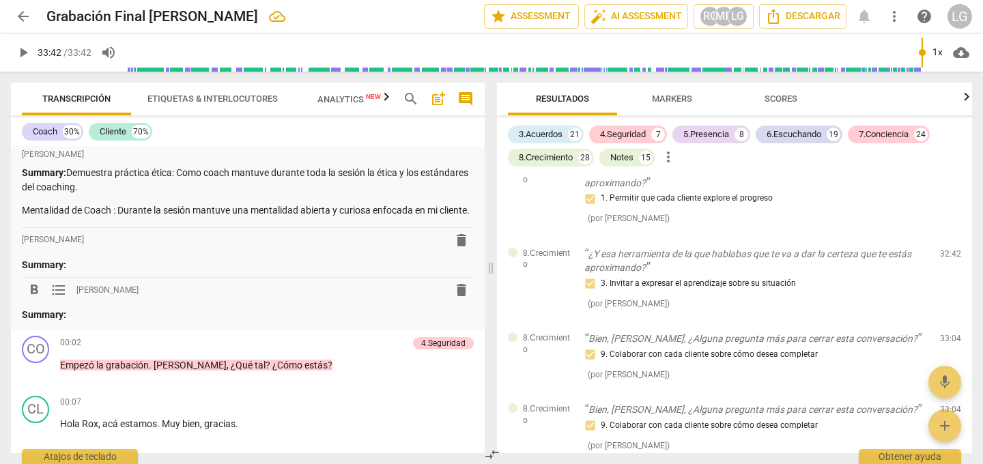
scroll to position [0, 0]
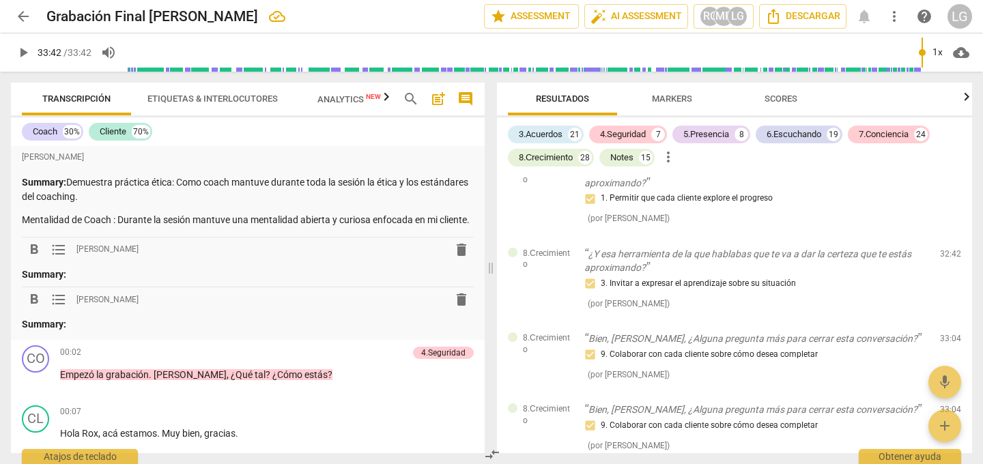
click at [78, 282] on p "Summary:" at bounding box center [248, 275] width 452 height 14
click at [457, 258] on span "delete" at bounding box center [461, 250] width 16 height 16
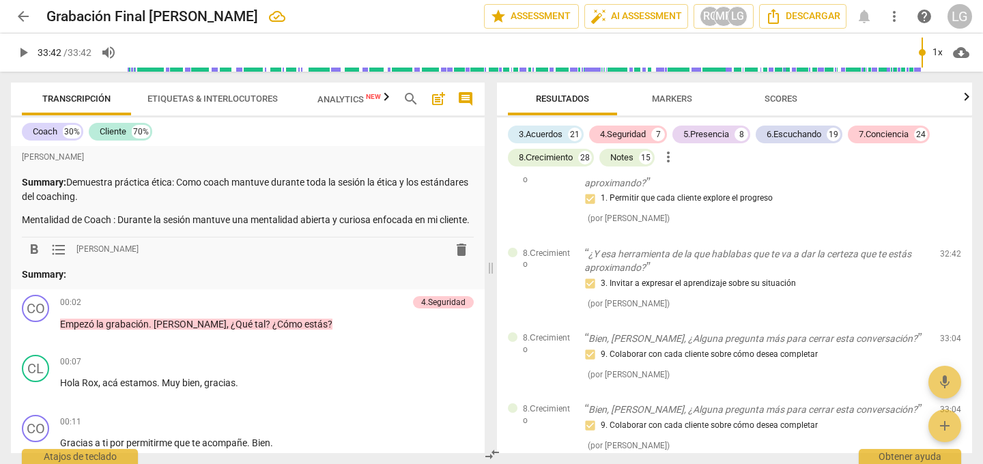
click at [81, 282] on p "Summary:" at bounding box center [248, 275] width 452 height 14
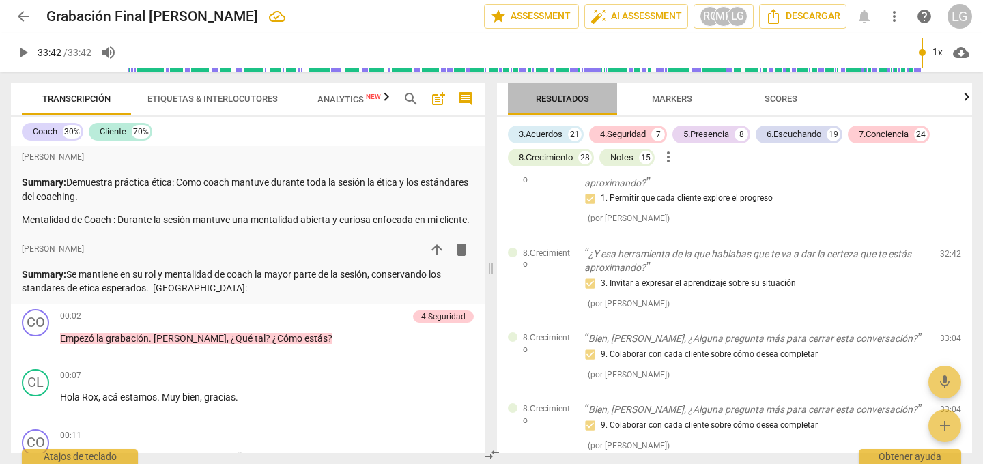
click at [568, 94] on span "Resultados" at bounding box center [562, 98] width 53 height 10
click at [668, 94] on span "Markers" at bounding box center [672, 98] width 40 height 10
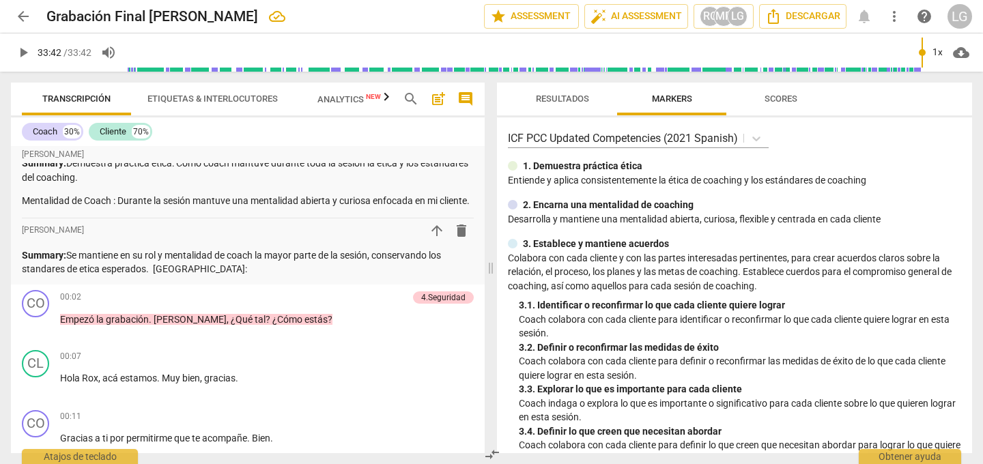
scroll to position [27, 0]
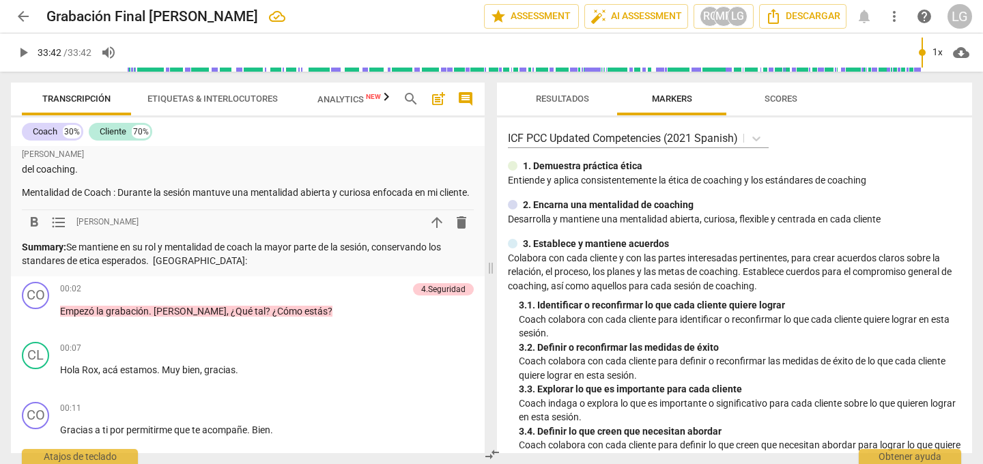
click at [210, 268] on p "Summary: Se mantiene en su rol y mentalidad de coach la mayor parte de la sesió…" at bounding box center [248, 254] width 452 height 28
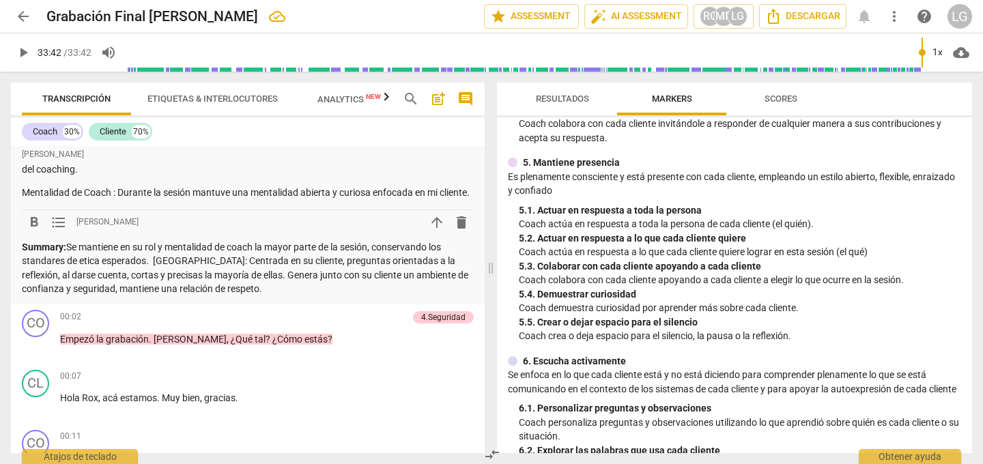
scroll to position [535, 0]
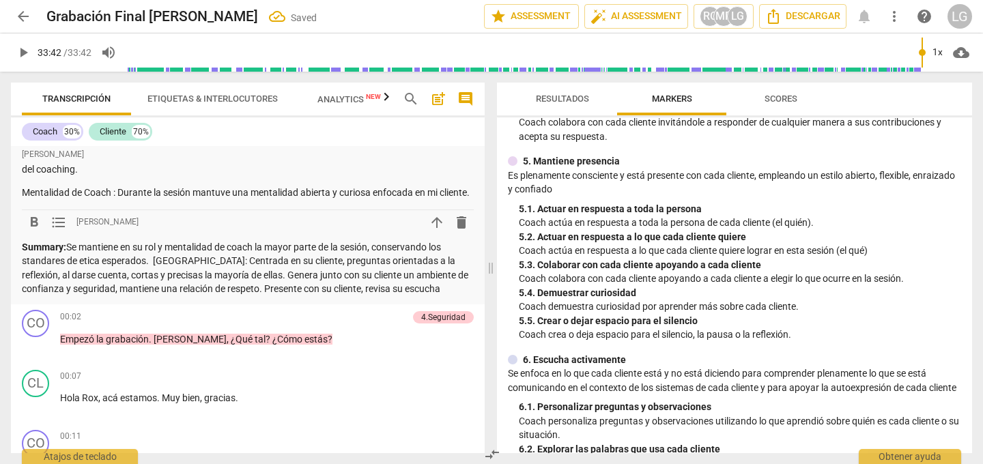
click at [394, 296] on p "Summary: Se mantiene en su rol y mentalidad de coach la mayor parte de la sesió…" at bounding box center [248, 268] width 452 height 56
click at [445, 296] on p "Summary: Se mantiene en su rol y mentalidad de coach la mayor parte de la sesió…" at bounding box center [248, 268] width 452 height 56
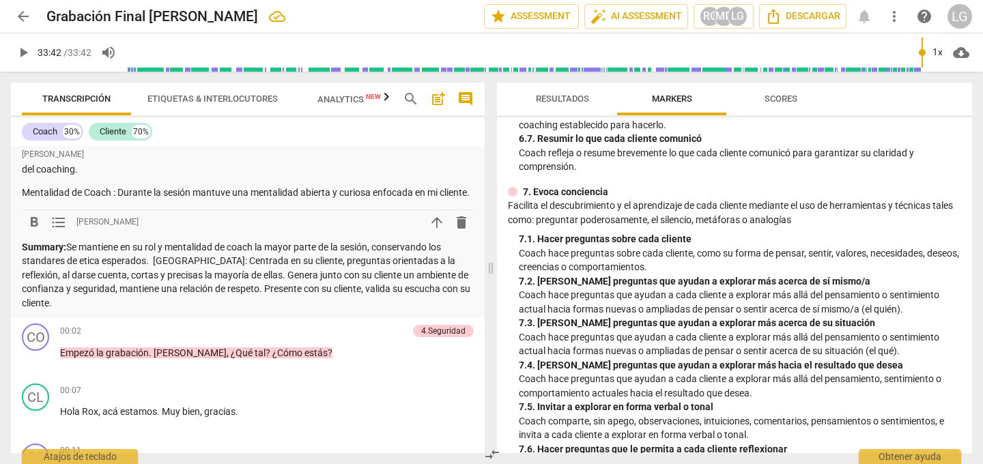
scroll to position [1002, 0]
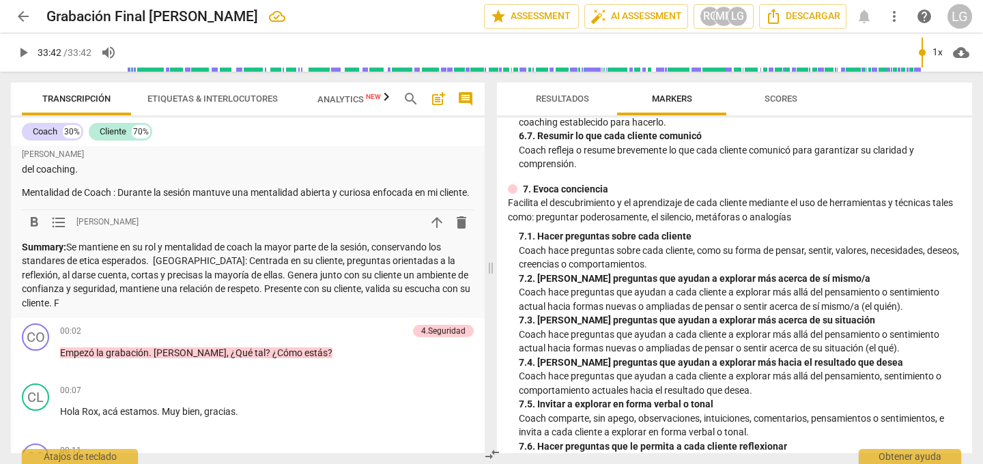
click at [150, 310] on p "Summary: Se mantiene en su rol y mentalidad de coach la mayor parte de la sesió…" at bounding box center [248, 275] width 452 height 70
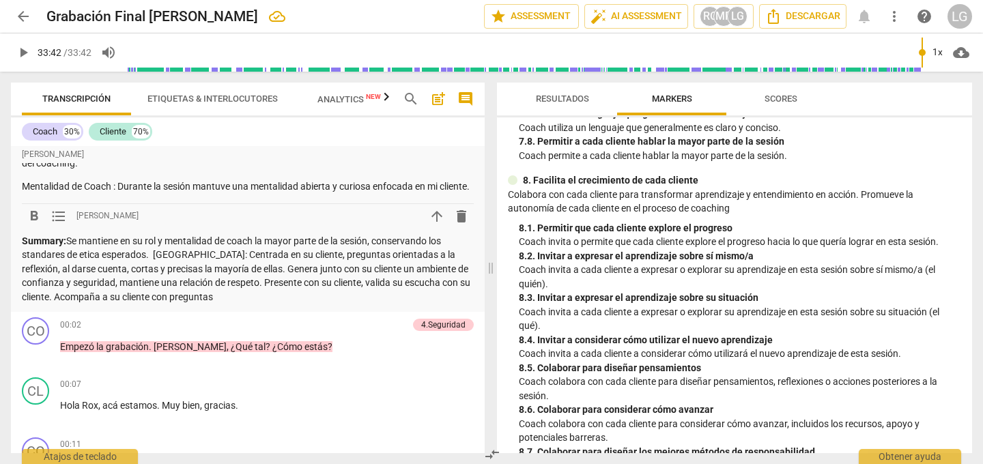
scroll to position [1372, 0]
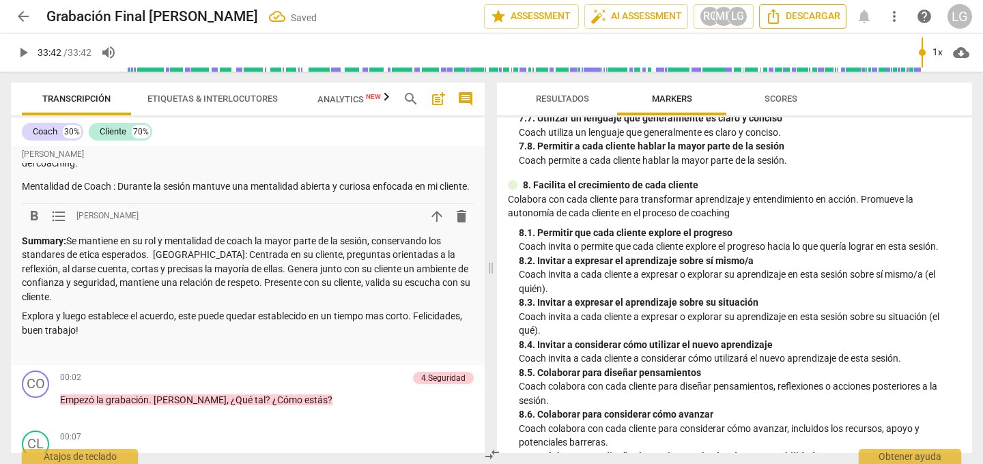
click at [794, 18] on span "Descargar" at bounding box center [802, 16] width 75 height 16
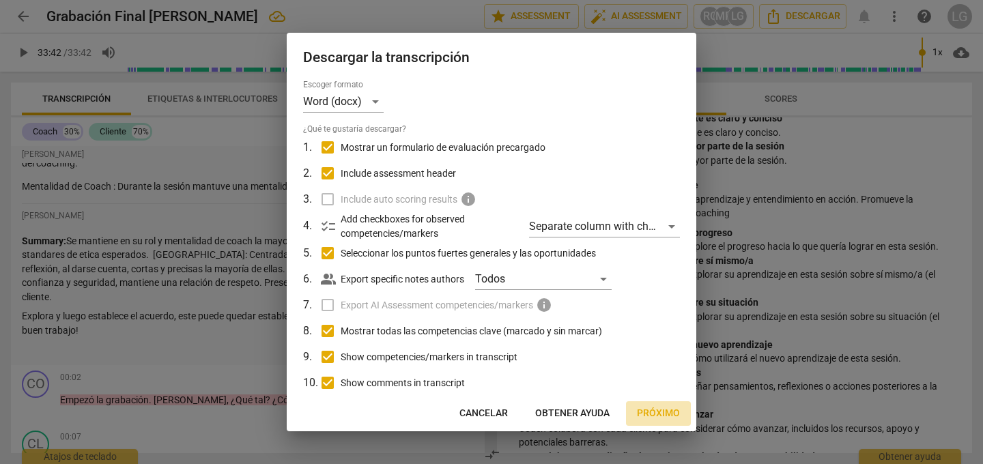
click at [661, 414] on span "Próximo" at bounding box center [658, 414] width 43 height 14
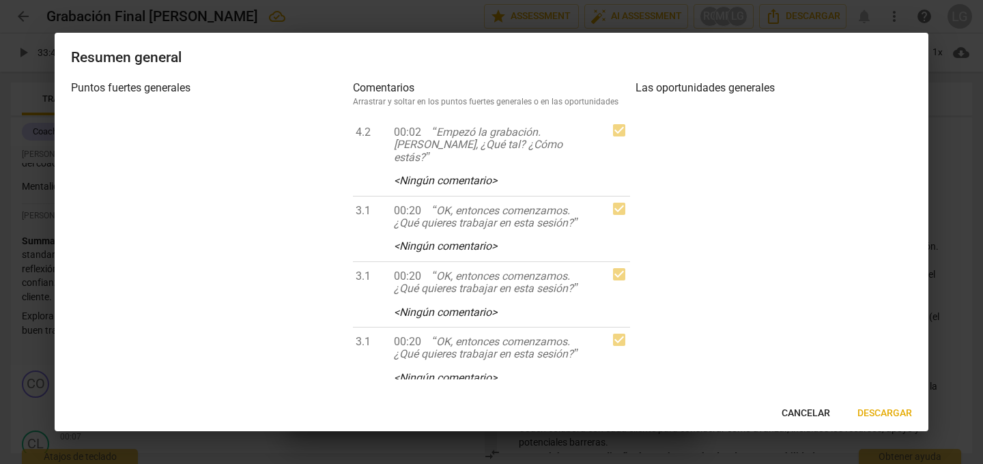
click at [881, 409] on span "Descargar" at bounding box center [884, 414] width 55 height 14
